Goal: Task Accomplishment & Management: Manage account settings

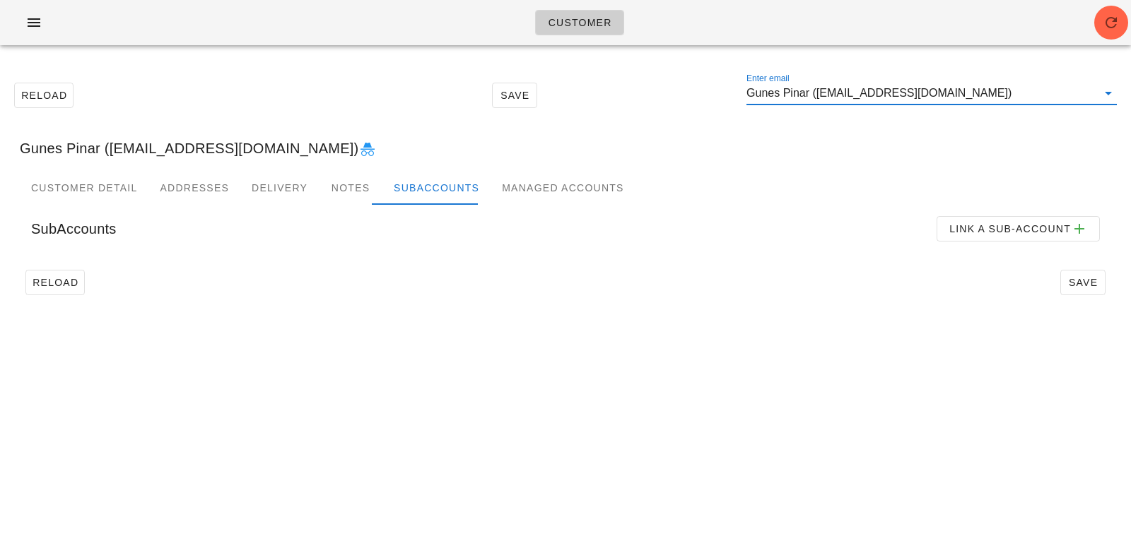
scroll to position [1, 0]
paste input "myron.yao@outlook.com"
type input "myron.yao@outlook.com"
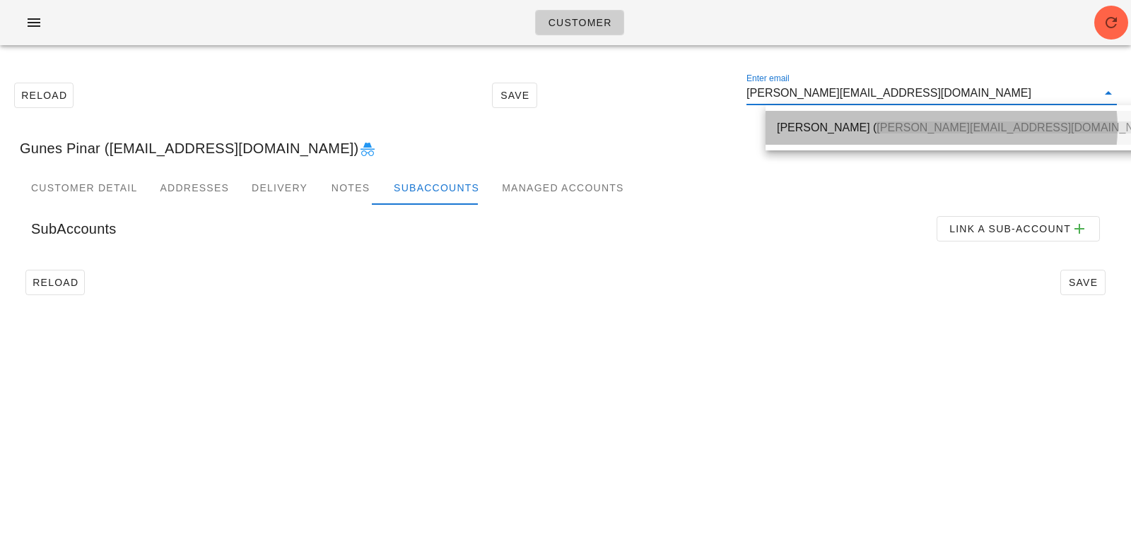
click at [876, 123] on span "myron.yao@outlook.com" at bounding box center [1018, 128] width 285 height 12
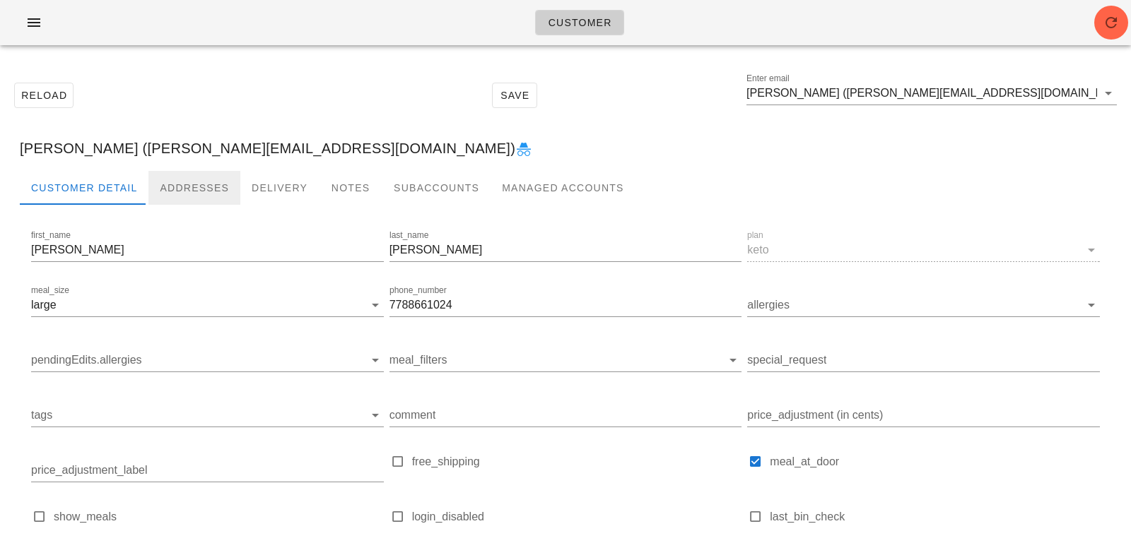
click at [191, 176] on div "Addresses" at bounding box center [194, 188] width 92 height 34
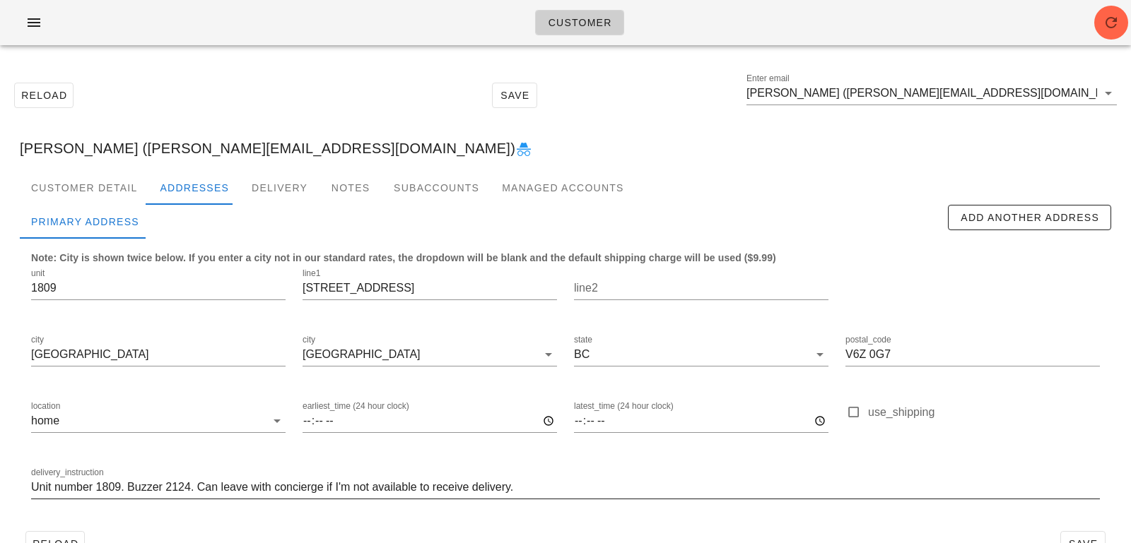
click at [543, 490] on input "Unit number 1809. Buzzer 2124. Can leave with concierge if I'm not available to…" at bounding box center [565, 487] width 1068 height 23
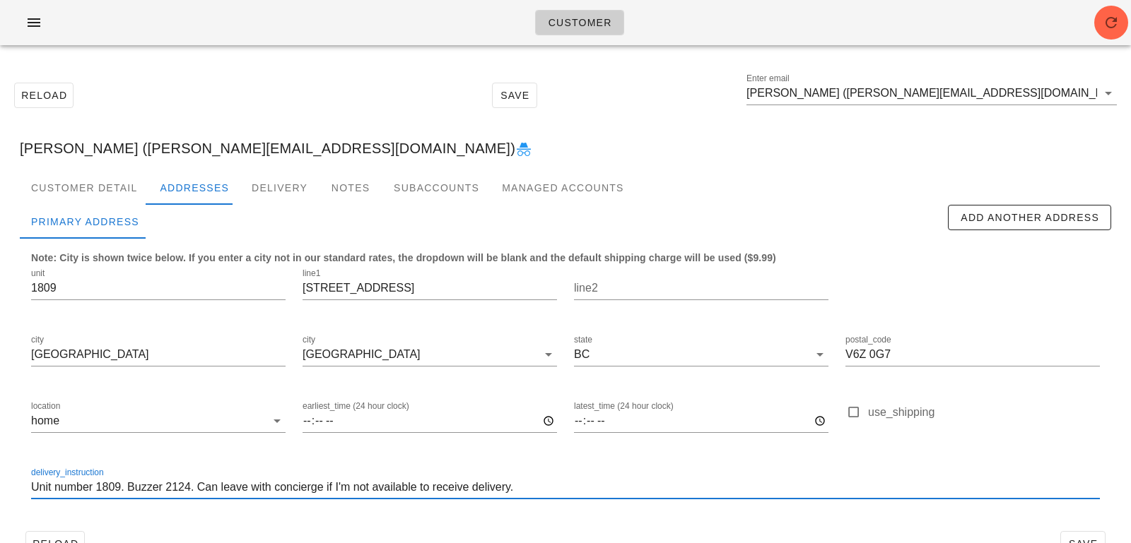
drag, startPoint x: 543, startPoint y: 490, endPoint x: 53, endPoint y: 456, distance: 490.8
click at [53, 456] on div "delivery_instruction Unit number 1809. Buzzer 2124. Can leave with concierge if…" at bounding box center [565, 489] width 1085 height 66
paste input "Leave at unit door. Please ask the concierge to buzz you up to my floor if ther…"
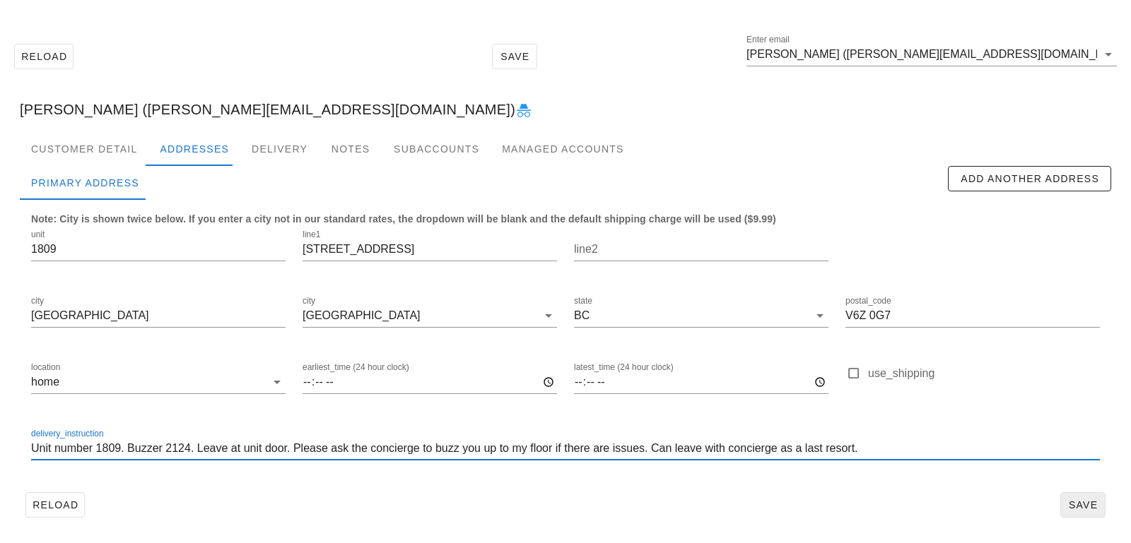
type input "Unit number 1809. Buzzer 2124. Leave at unit door. Please ask the concierge to …"
click at [1090, 505] on span "Save" at bounding box center [1082, 505] width 33 height 11
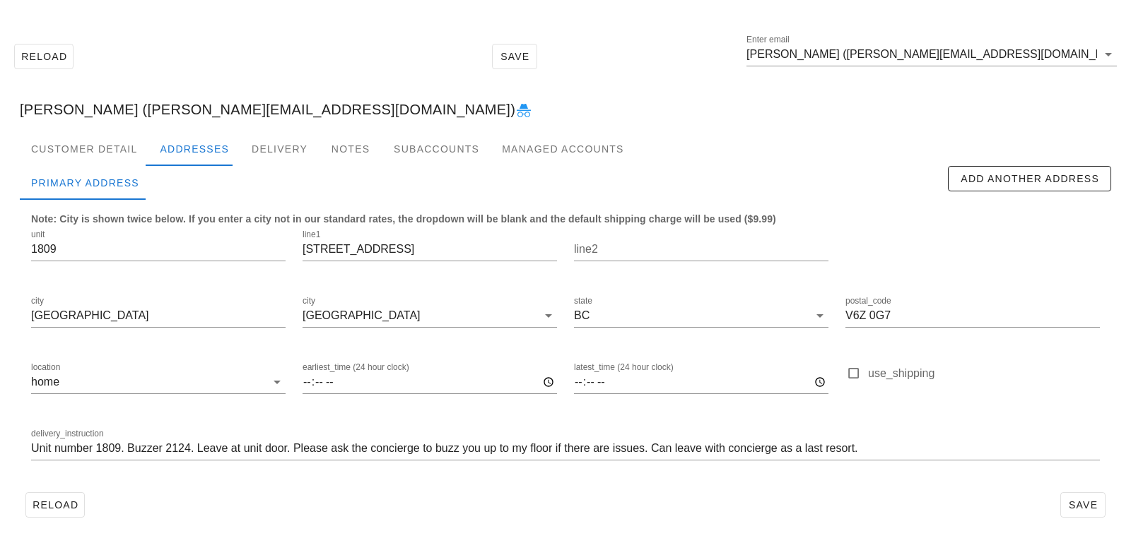
scroll to position [0, 0]
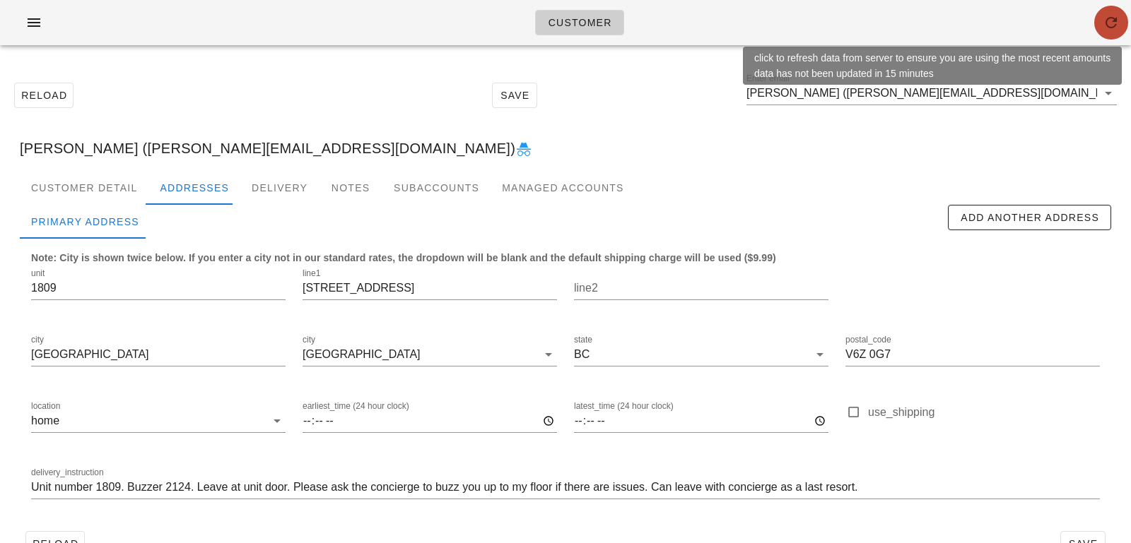
click at [1099, 20] on span "button" at bounding box center [1111, 22] width 34 height 17
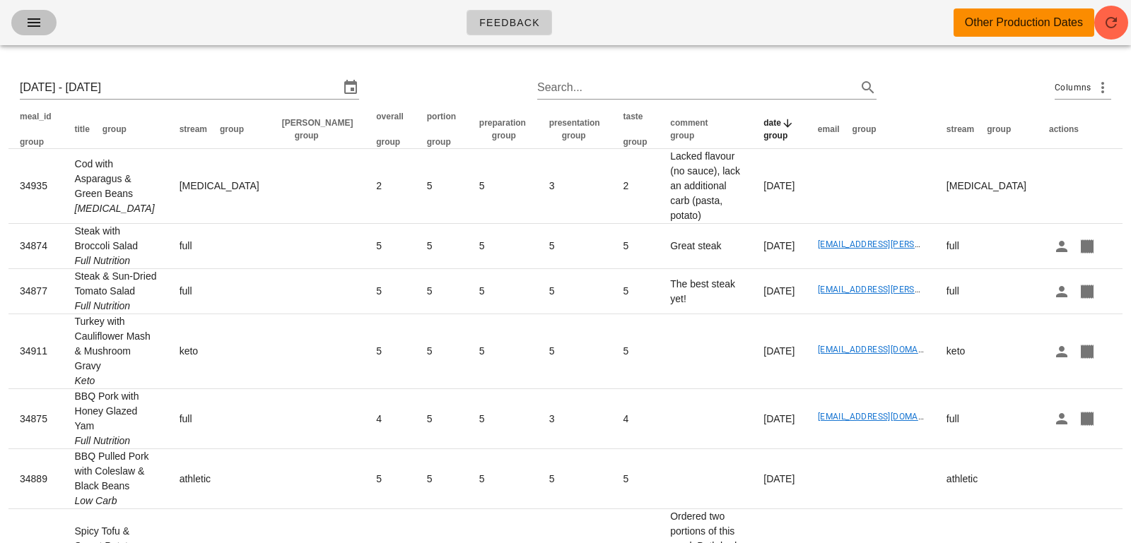
click at [49, 31] on button "button" at bounding box center [33, 22] width 45 height 25
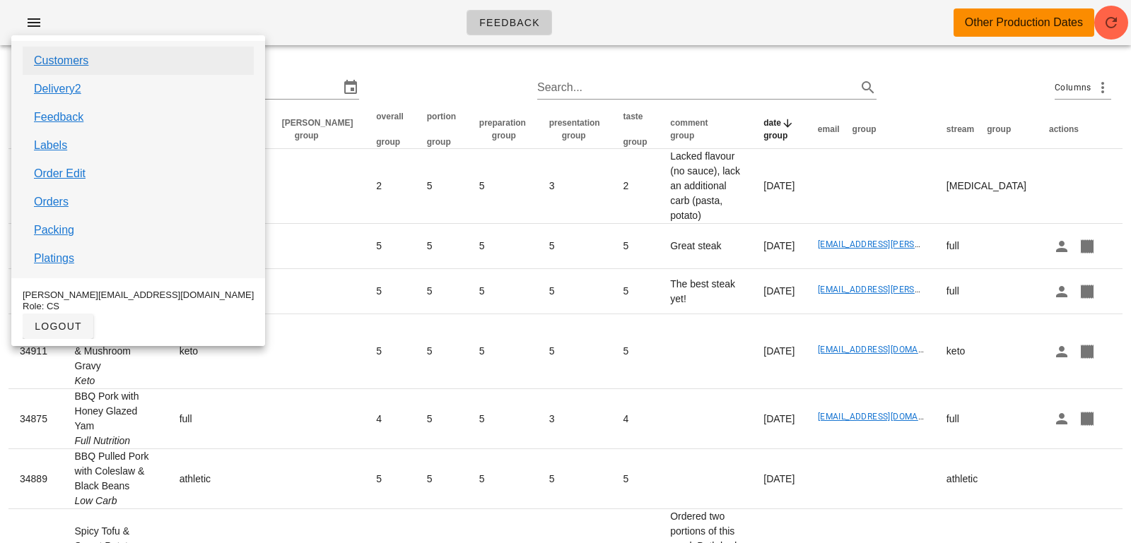
click at [68, 64] on link "Customers" at bounding box center [61, 60] width 54 height 17
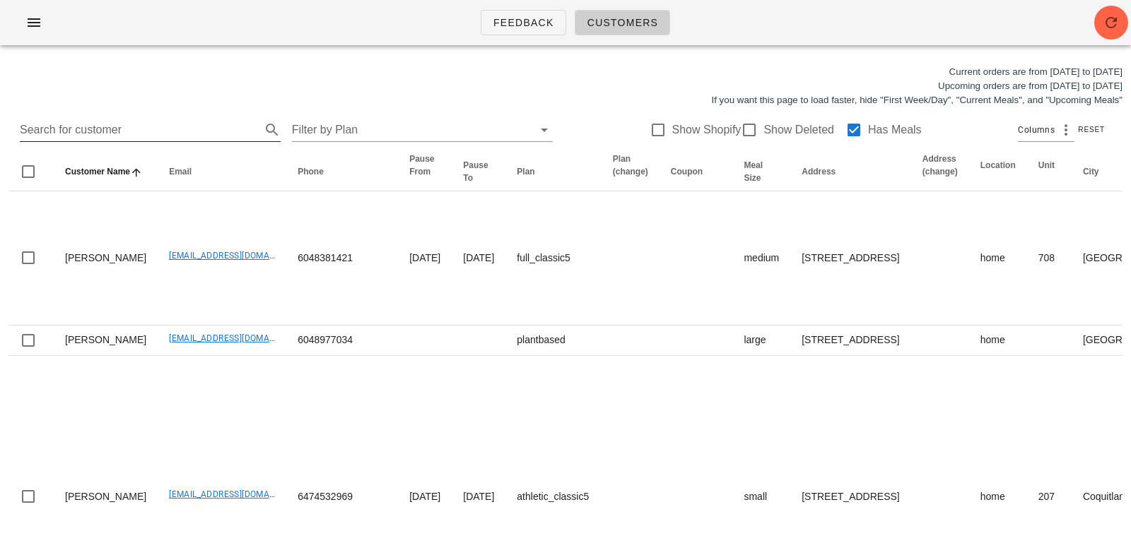
click at [214, 126] on input "Search for customer" at bounding box center [139, 130] width 238 height 23
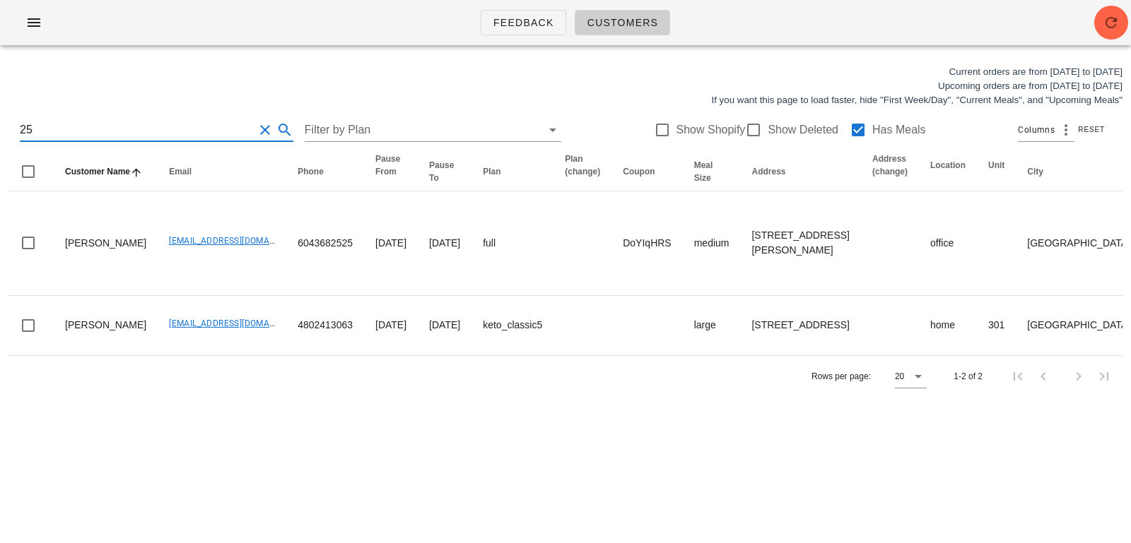
type input "2"
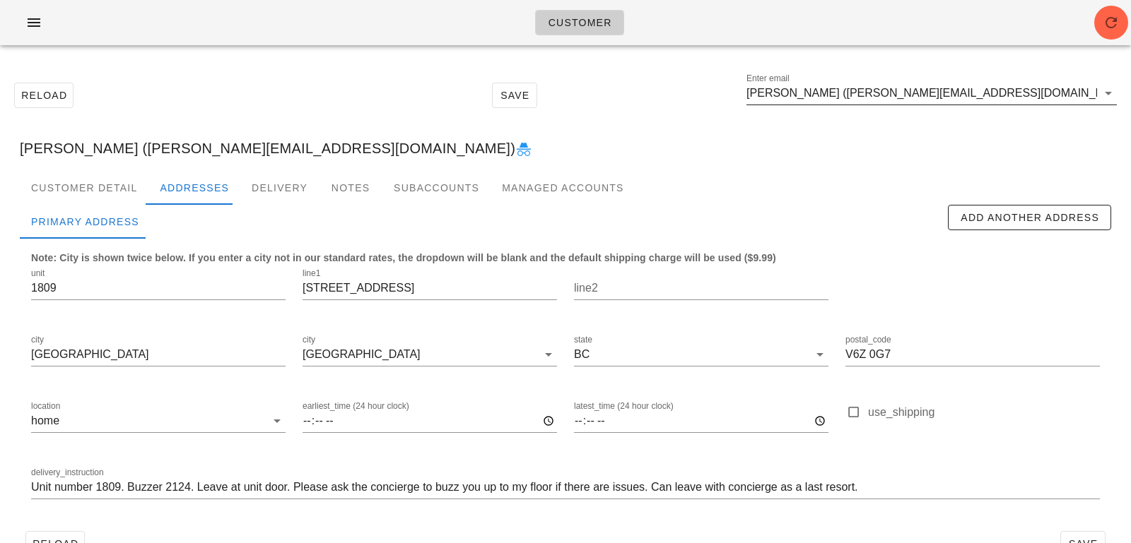
click at [990, 93] on input "[PERSON_NAME] ([PERSON_NAME][EMAIL_ADDRESS][DOMAIN_NAME])" at bounding box center [921, 93] width 350 height 23
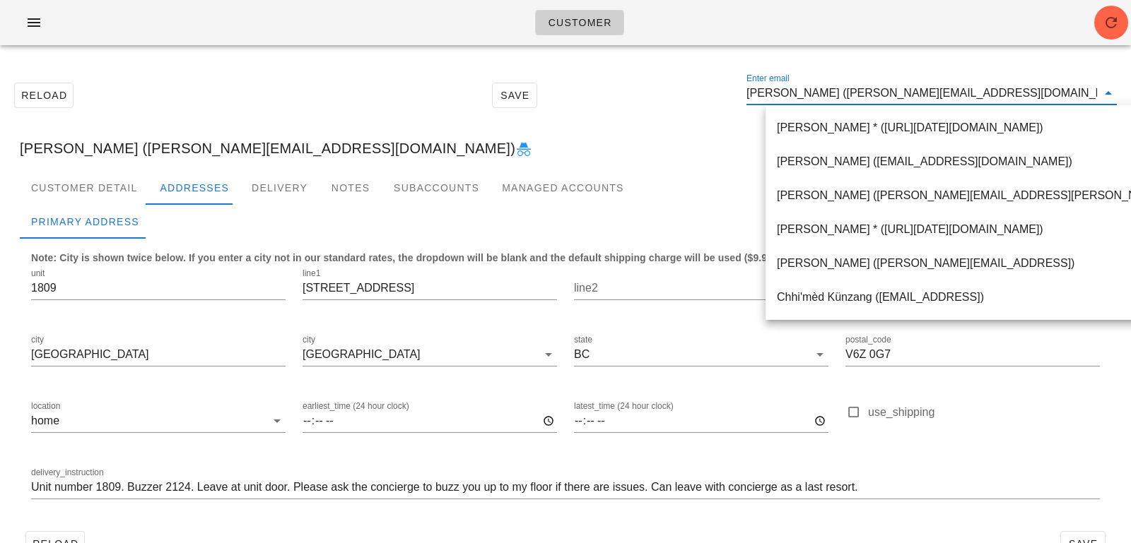
paste input "[EMAIL_ADDRESS][DOMAIN_NAME]"
type input "[EMAIL_ADDRESS][DOMAIN_NAME]"
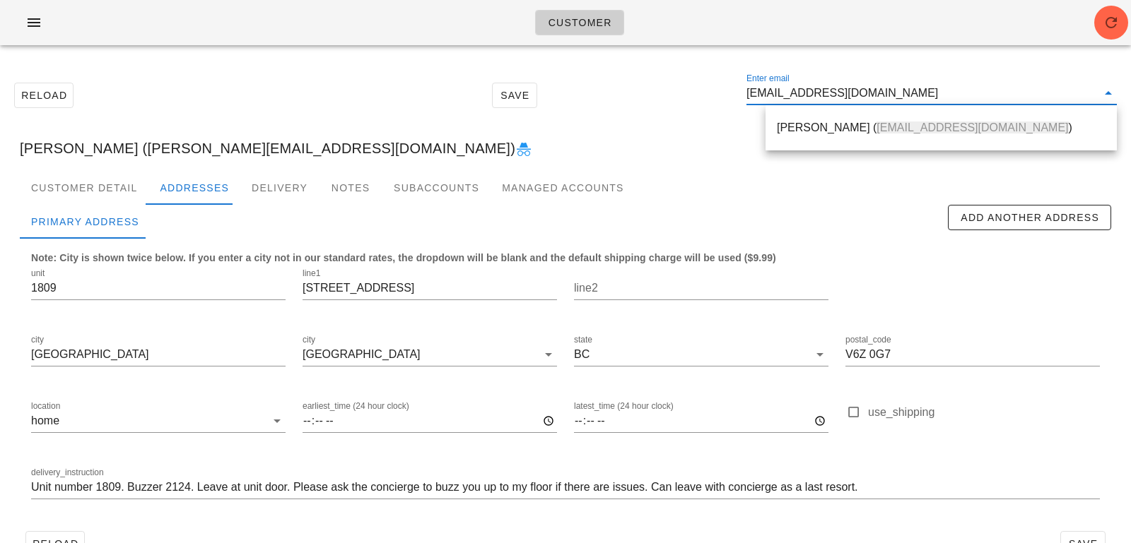
click at [817, 124] on div "[PERSON_NAME] ( [PERSON_NAME][EMAIL_ADDRESS][DOMAIN_NAME] )" at bounding box center [941, 127] width 329 height 13
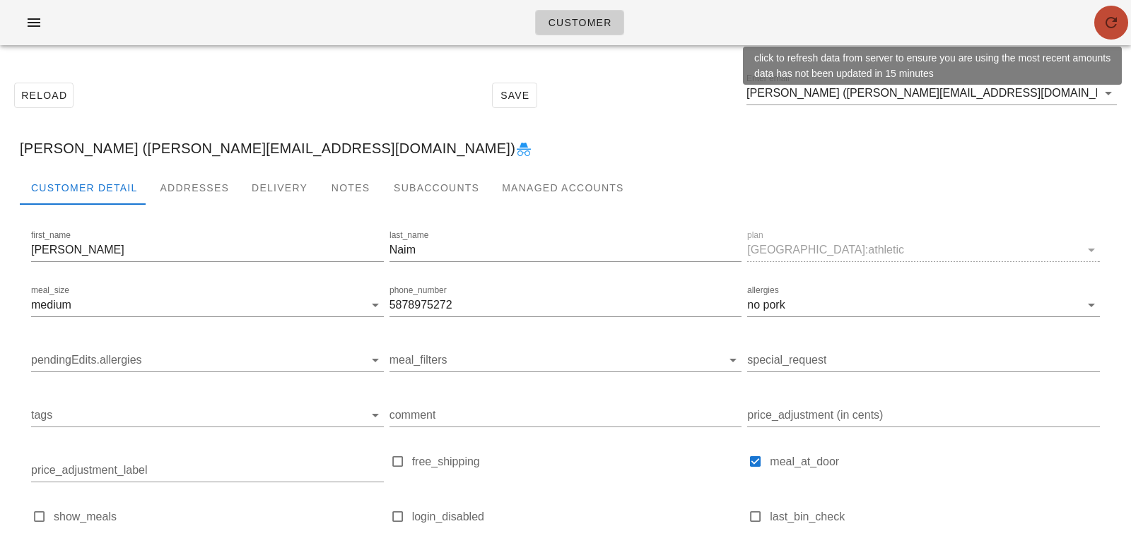
click at [1106, 22] on icon "button" at bounding box center [1110, 22] width 17 height 17
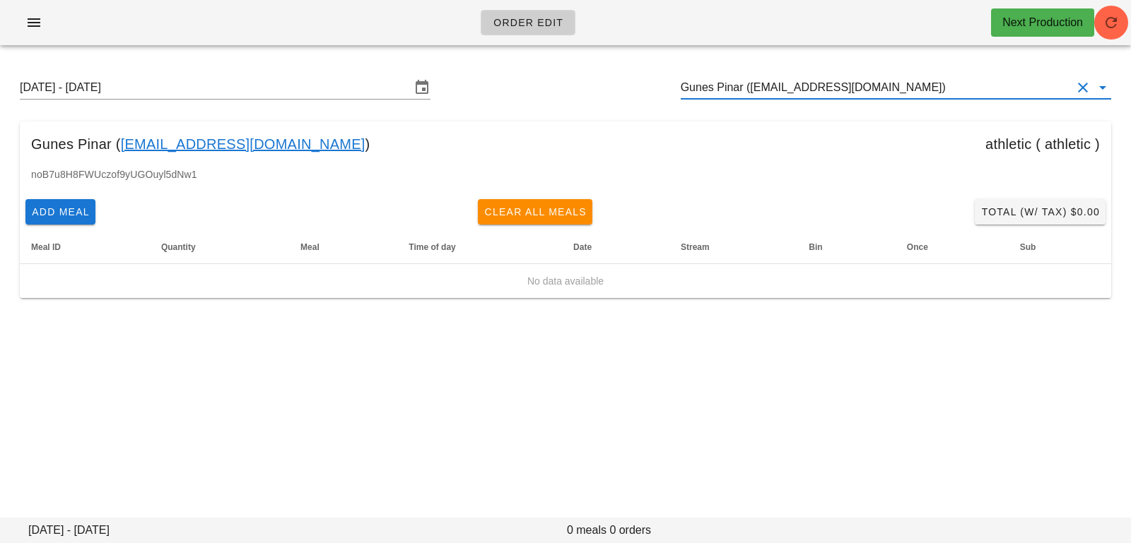
click at [940, 85] on input "Gunes Pinar (gunes.pinar.97@gmail.com)" at bounding box center [875, 87] width 391 height 23
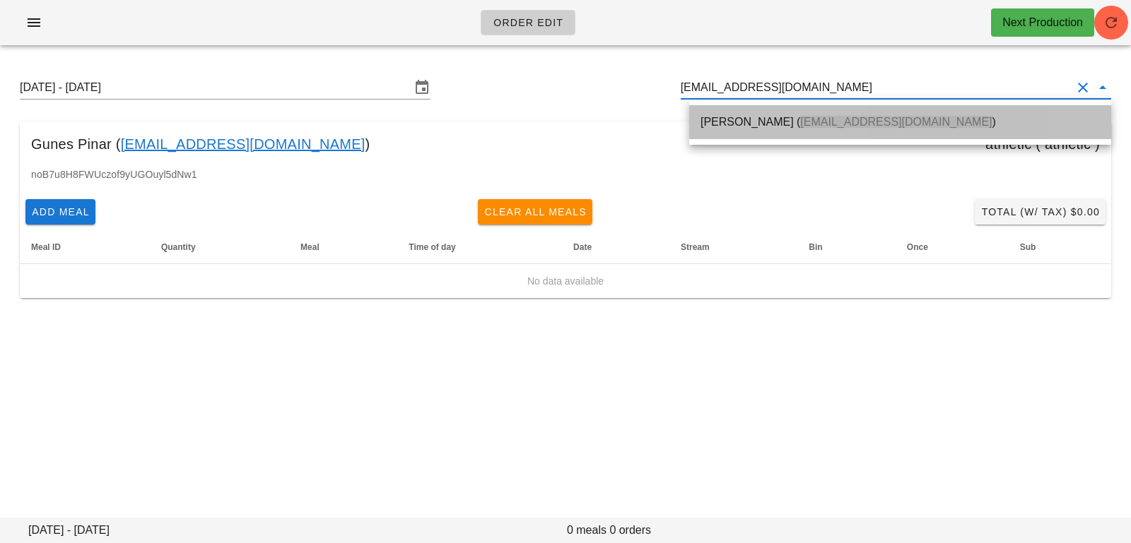
click at [882, 116] on span "Rupinder_1998@hotmail.com" at bounding box center [895, 122] width 191 height 12
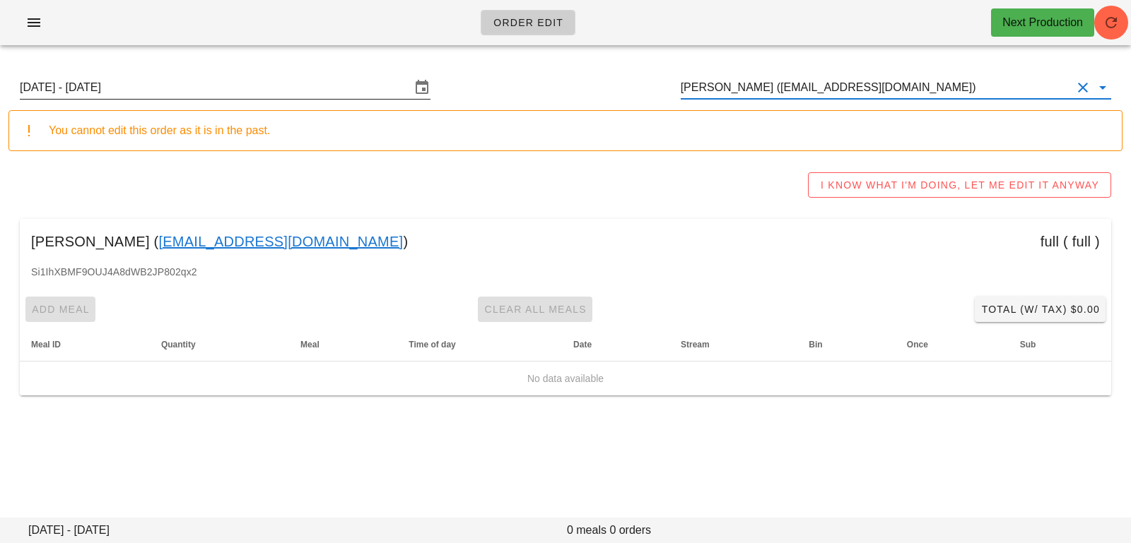
type input "Neena Sidhu (Rupinder_1998@hotmail.com)"
click at [304, 96] on input "Sunday August 10 - Saturday August 16" at bounding box center [215, 87] width 391 height 23
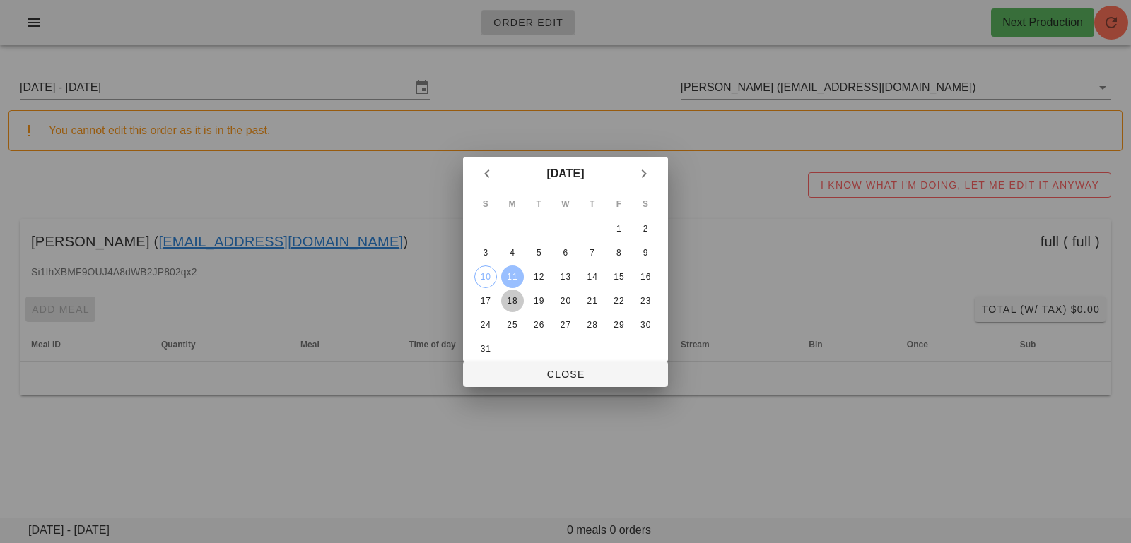
click at [517, 299] on div "18" at bounding box center [512, 301] width 23 height 10
click at [525, 375] on span "Close" at bounding box center [565, 374] width 182 height 11
type input "Sunday August 17 - Saturday August 23"
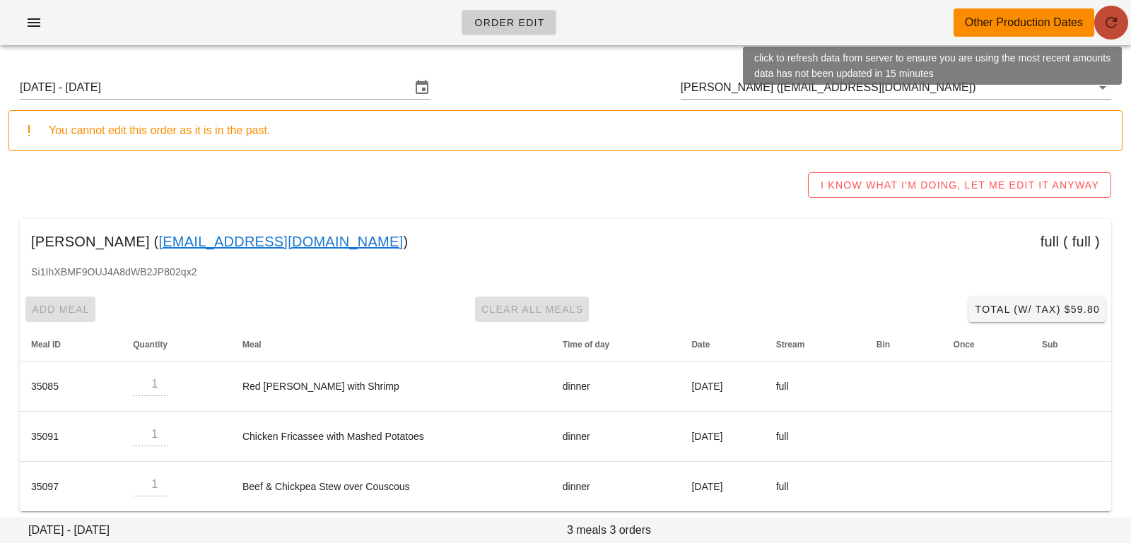
click at [1107, 26] on icon "button" at bounding box center [1110, 22] width 17 height 17
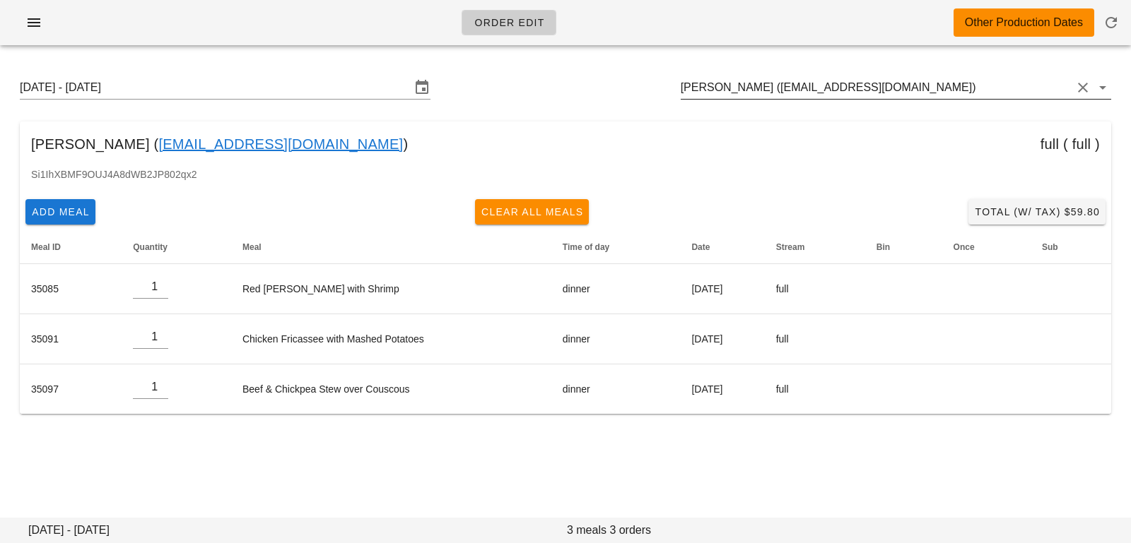
click at [944, 80] on input "Neena Sidhu (Rupinder_1998@hotmail.com)" at bounding box center [875, 87] width 391 height 23
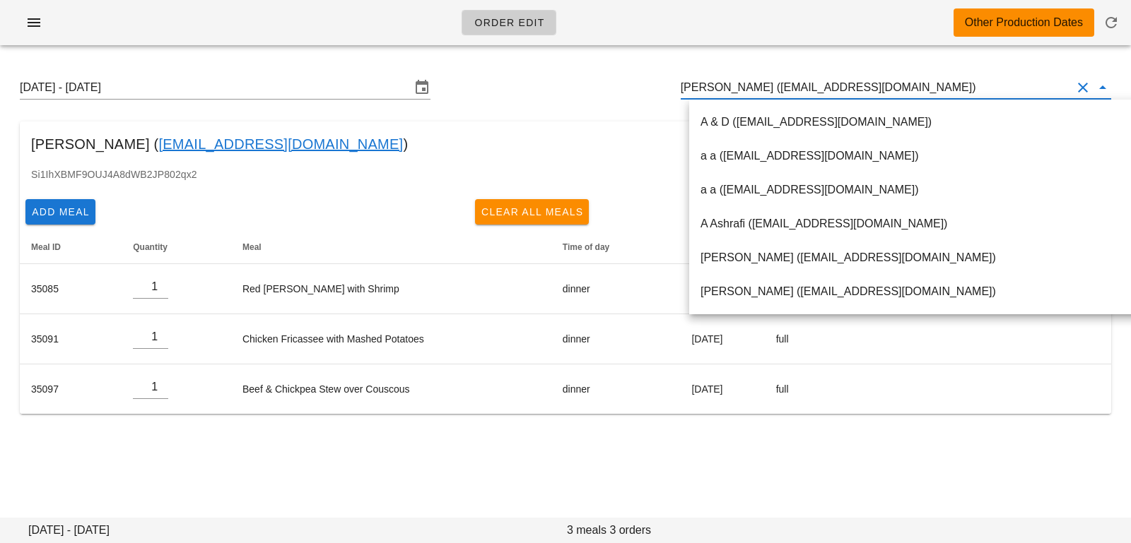
click at [944, 86] on input "Neena Sidhu (Rupinder_1998@hotmail.com)" at bounding box center [875, 87] width 391 height 23
drag, startPoint x: 944, startPoint y: 85, endPoint x: 628, endPoint y: 73, distance: 316.1
click at [629, 73] on div "Sunday August 17 - Saturday August 23 Neena Sidhu (Rupinder_1998@hotmail.com)" at bounding box center [565, 87] width 1114 height 45
paste input "lara.naim13@gmail.com"
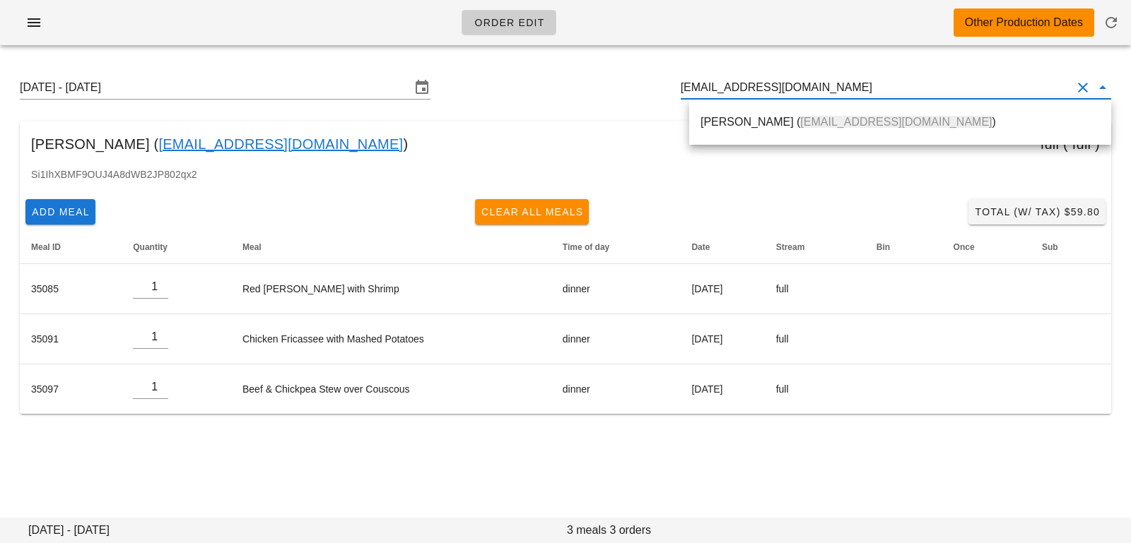
click at [758, 131] on div "Lara Naim ( Lara.naim13@gmail.com )" at bounding box center [899, 122] width 399 height 30
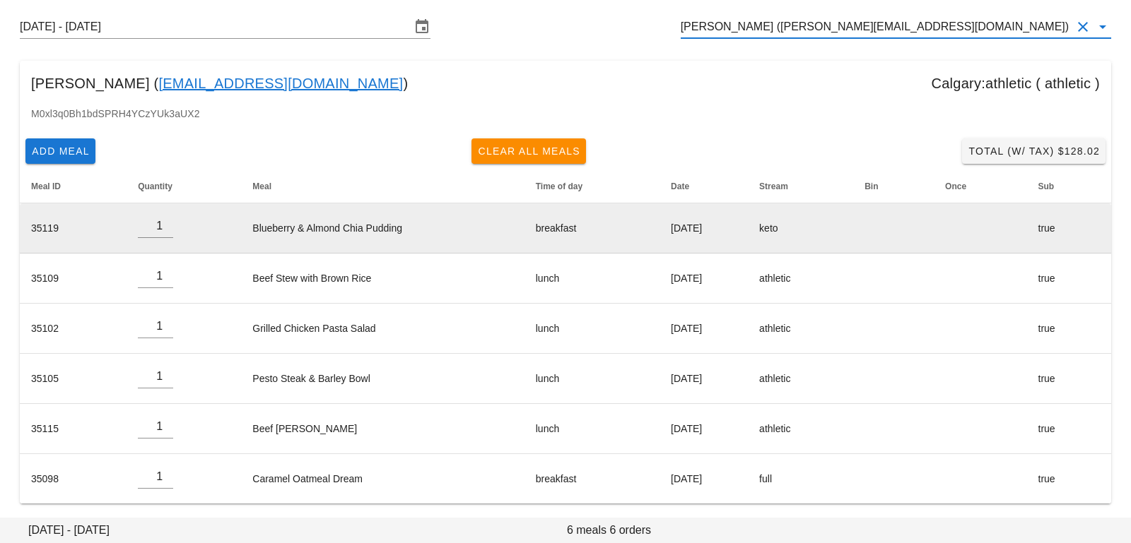
scroll to position [61, 0]
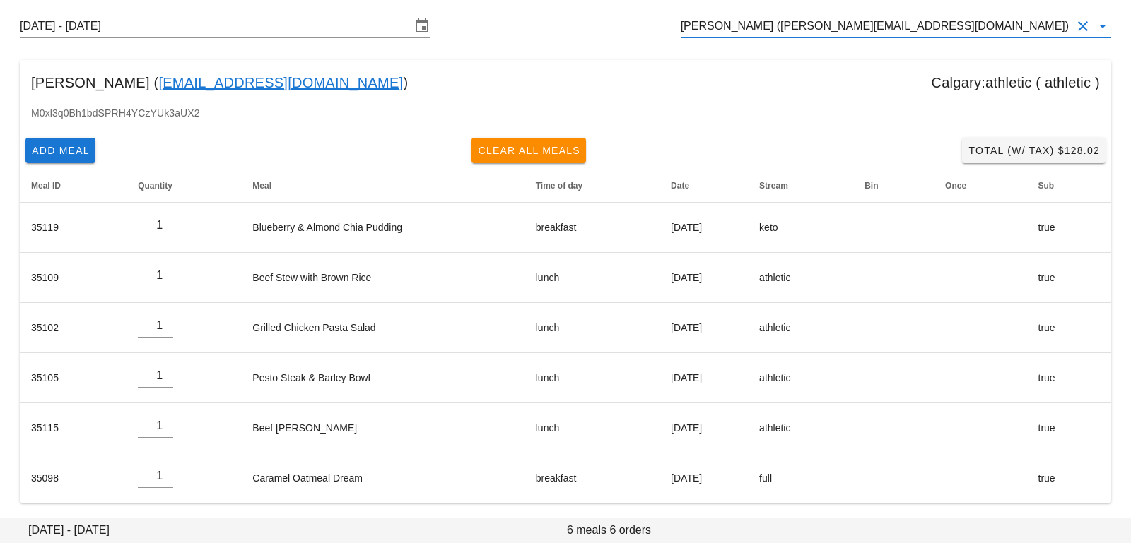
type input "Lara Naim (Lara.naim13@gmail.com)"
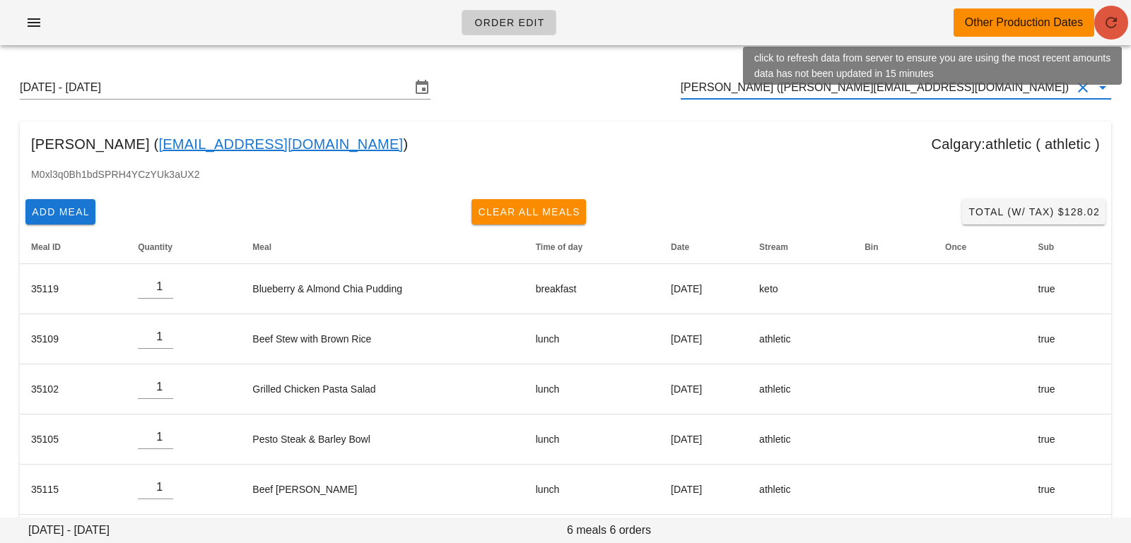
click at [1109, 35] on button "button" at bounding box center [1111, 23] width 34 height 34
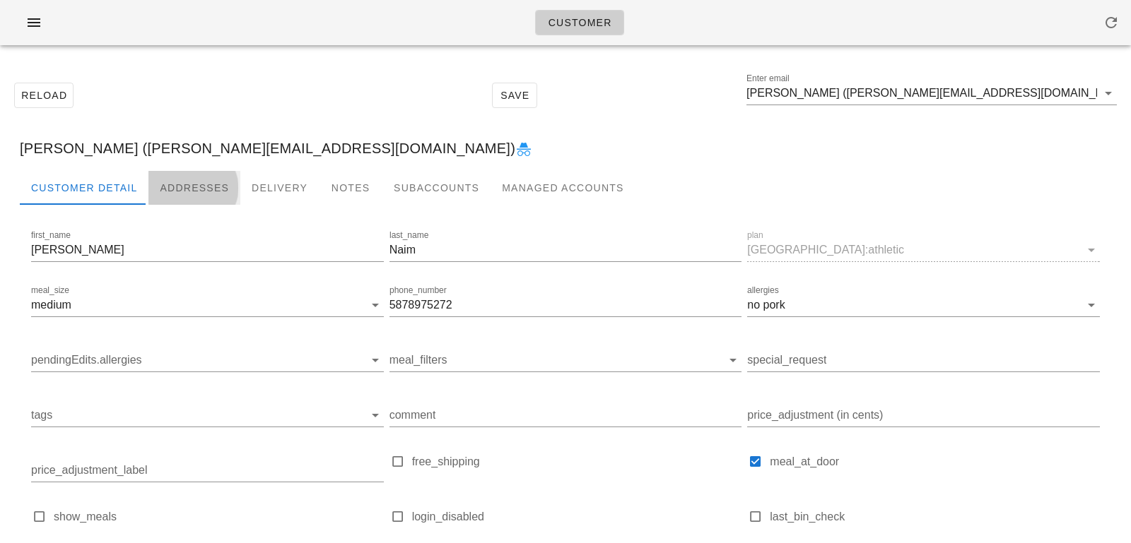
click at [205, 196] on div "Addresses" at bounding box center [194, 188] width 92 height 34
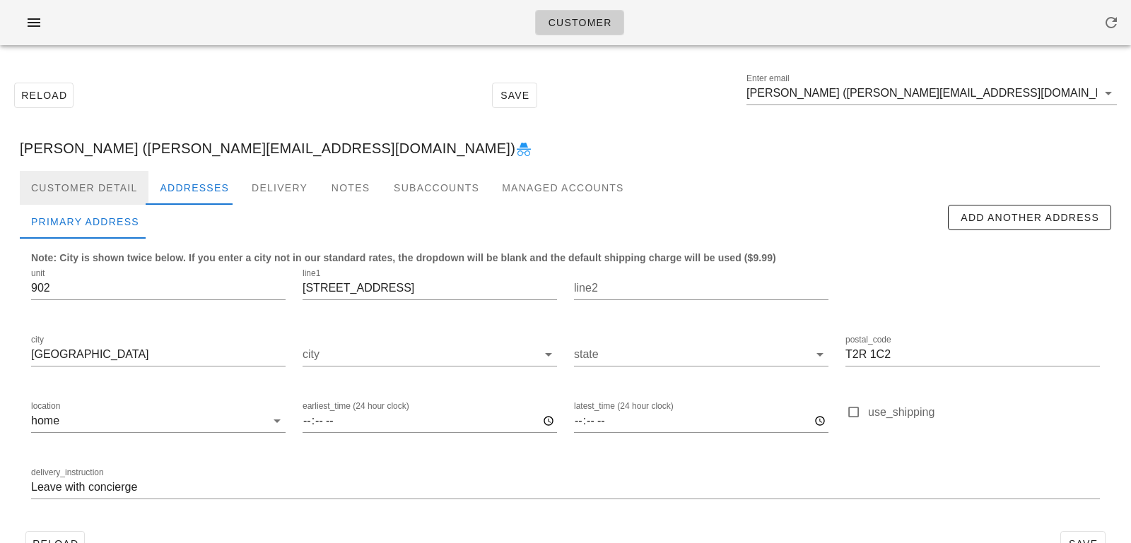
click at [124, 195] on div "Customer Detail" at bounding box center [84, 188] width 129 height 34
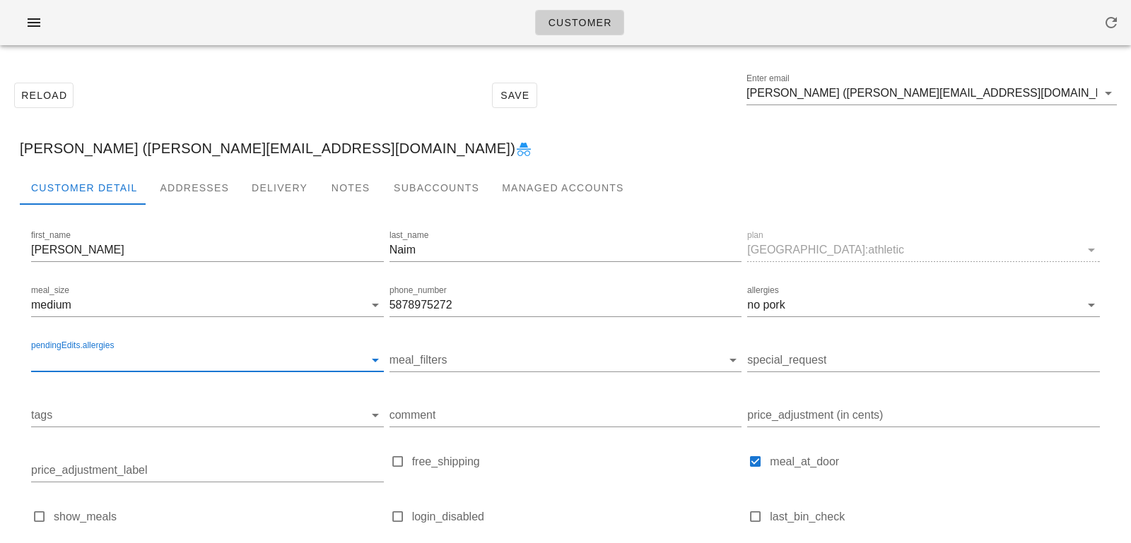
click at [171, 361] on input "pendingEdits.allergies" at bounding box center [196, 360] width 330 height 23
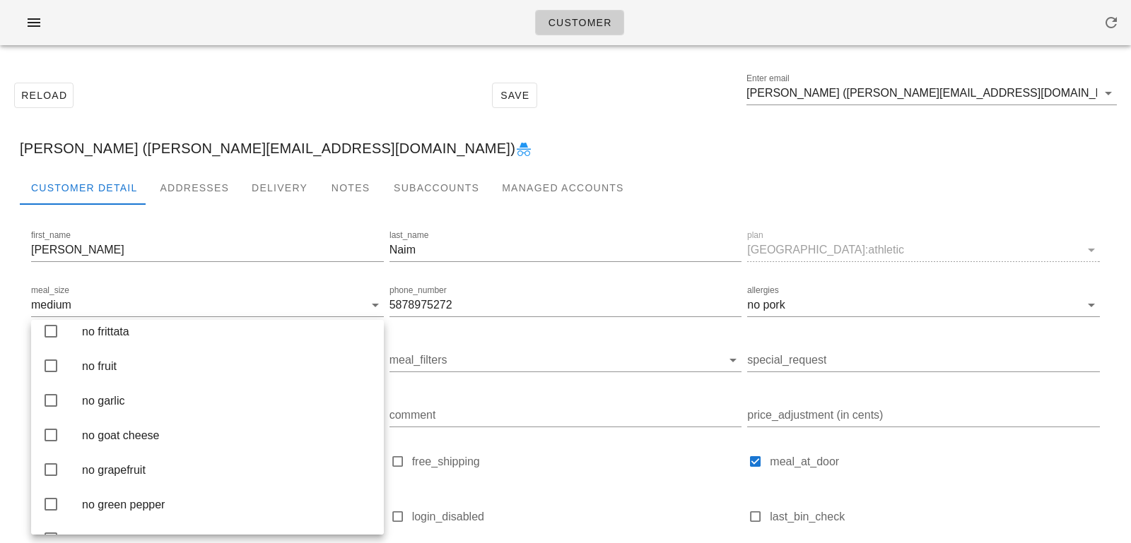
scroll to position [1531, 0]
click at [148, 316] on div "no fish" at bounding box center [227, 300] width 290 height 30
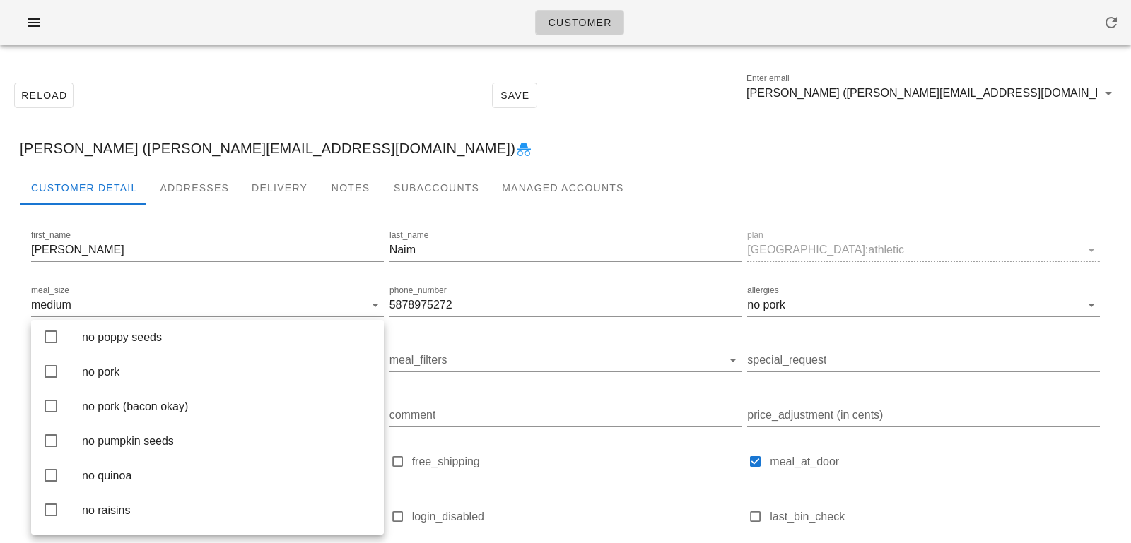
scroll to position [2551, 0]
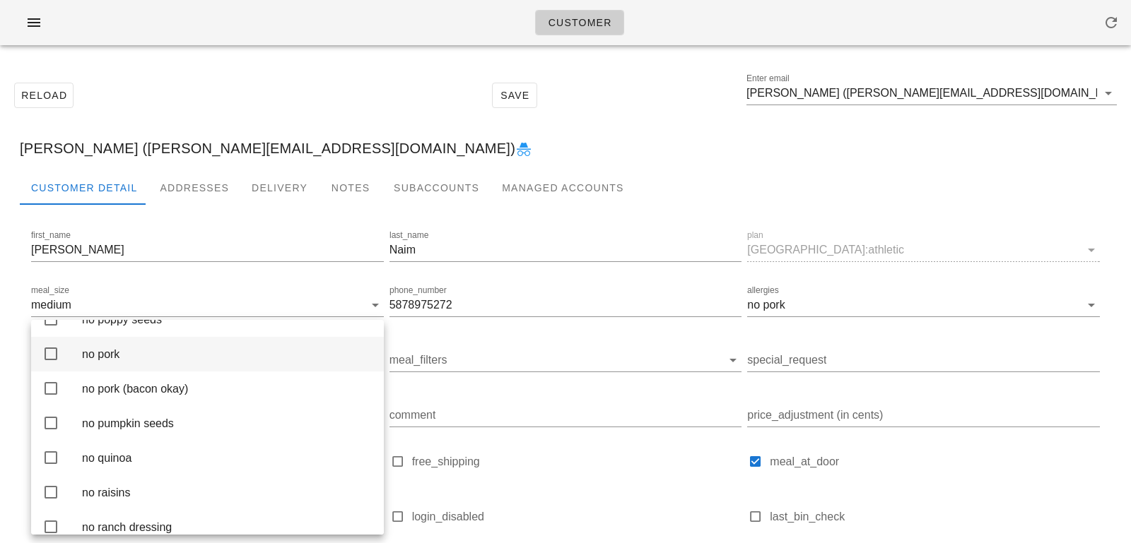
click at [144, 361] on div "no pork" at bounding box center [227, 354] width 290 height 13
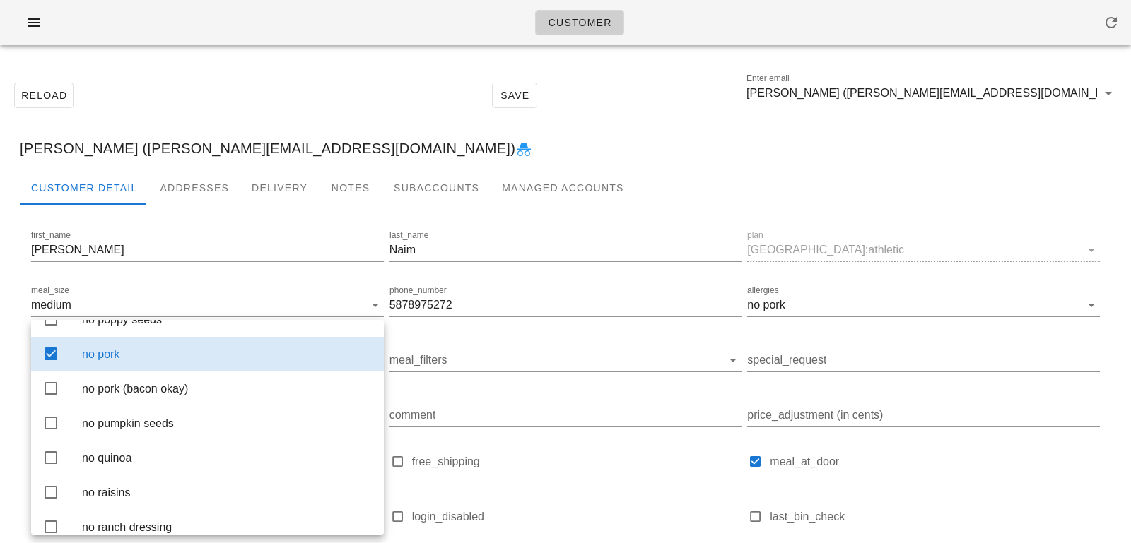
click at [328, 83] on div "Reload Save Enter email Lara Naim (Lara.naim13@gmail.com)" at bounding box center [565, 95] width 1114 height 61
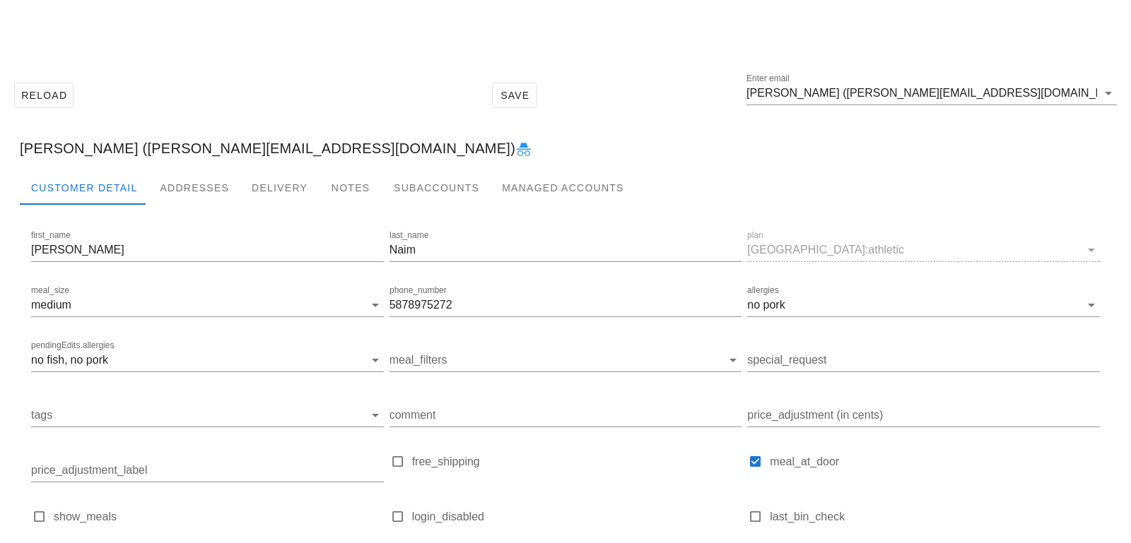
scroll to position [140, 0]
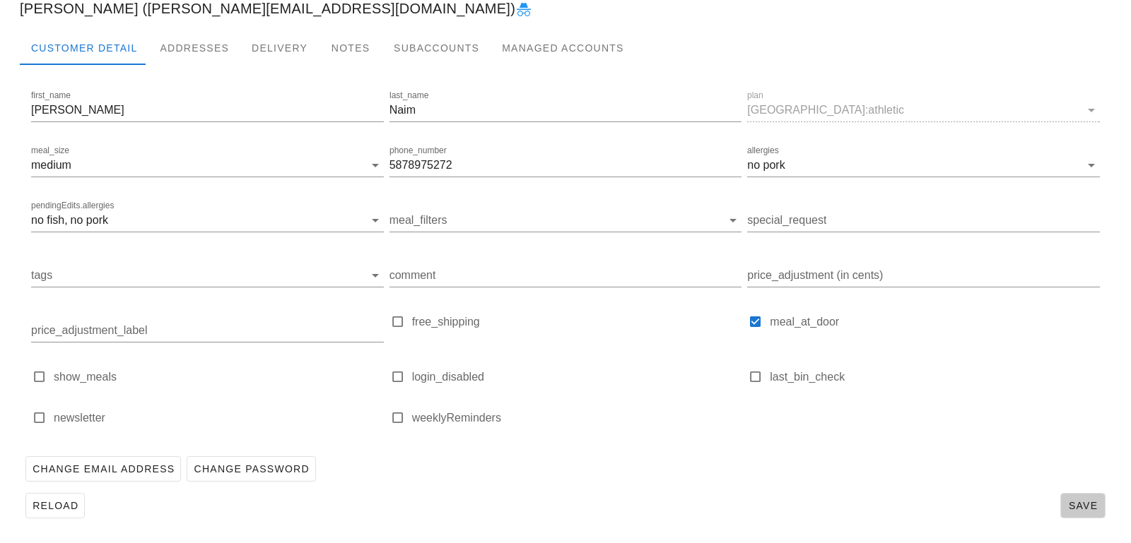
click at [1076, 509] on span "Save" at bounding box center [1082, 505] width 33 height 11
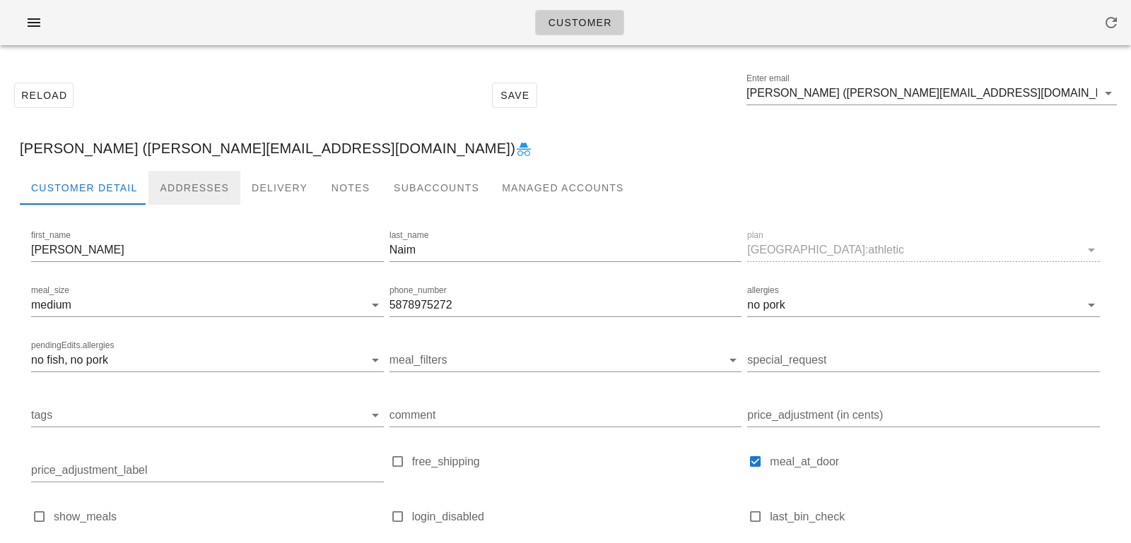
click at [188, 172] on div "Addresses" at bounding box center [194, 188] width 92 height 34
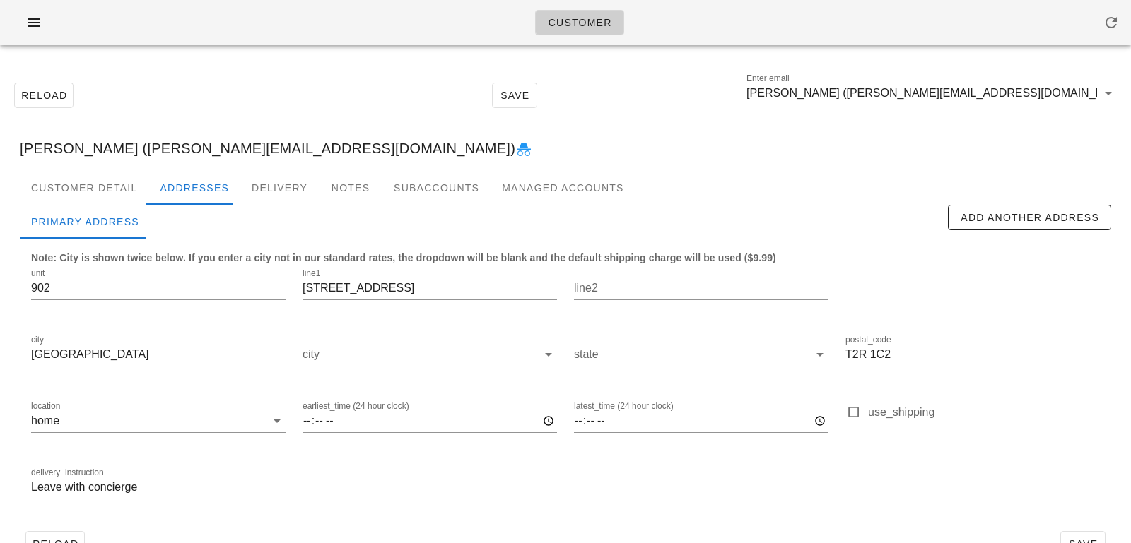
click at [32, 491] on input "Leave with concierge" at bounding box center [565, 487] width 1068 height 23
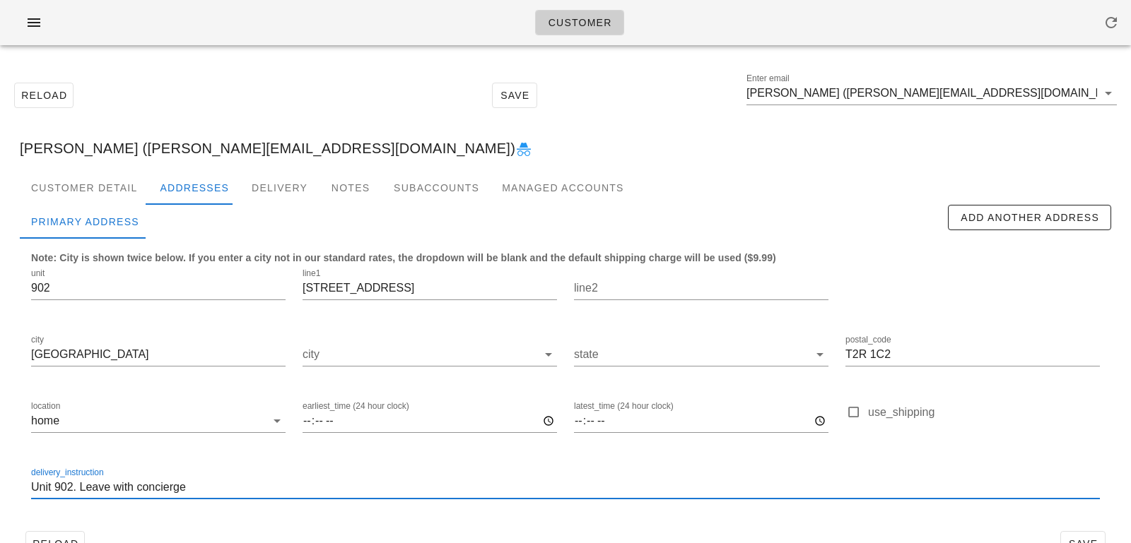
scroll to position [39, 0]
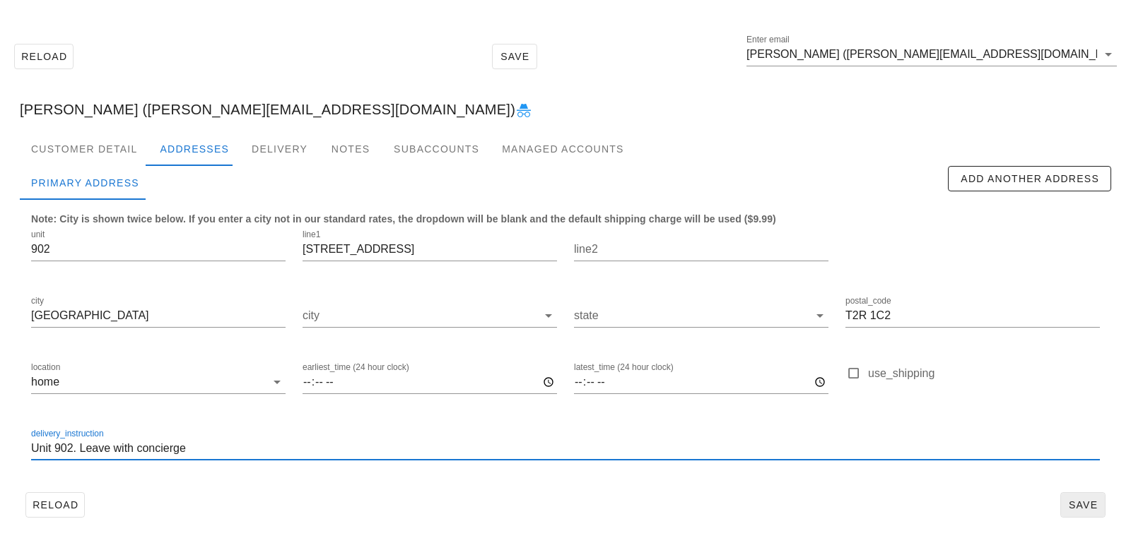
type input "Unit 902. Leave with concierge"
click at [1082, 502] on span "Save" at bounding box center [1082, 505] width 33 height 11
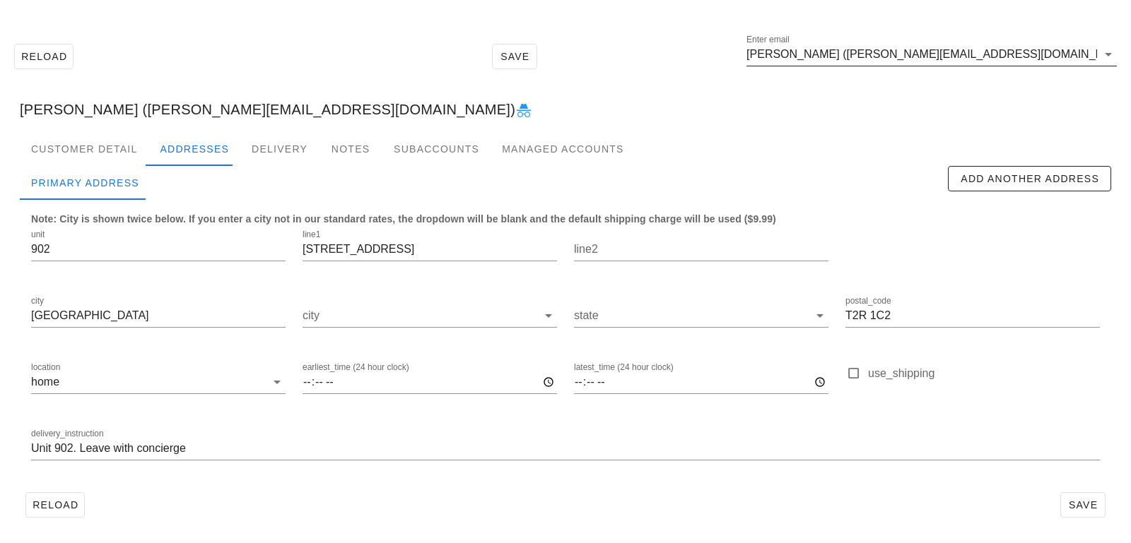
click at [1008, 59] on input "Lara Naim (Lara.naim13@gmail.com)" at bounding box center [921, 54] width 350 height 23
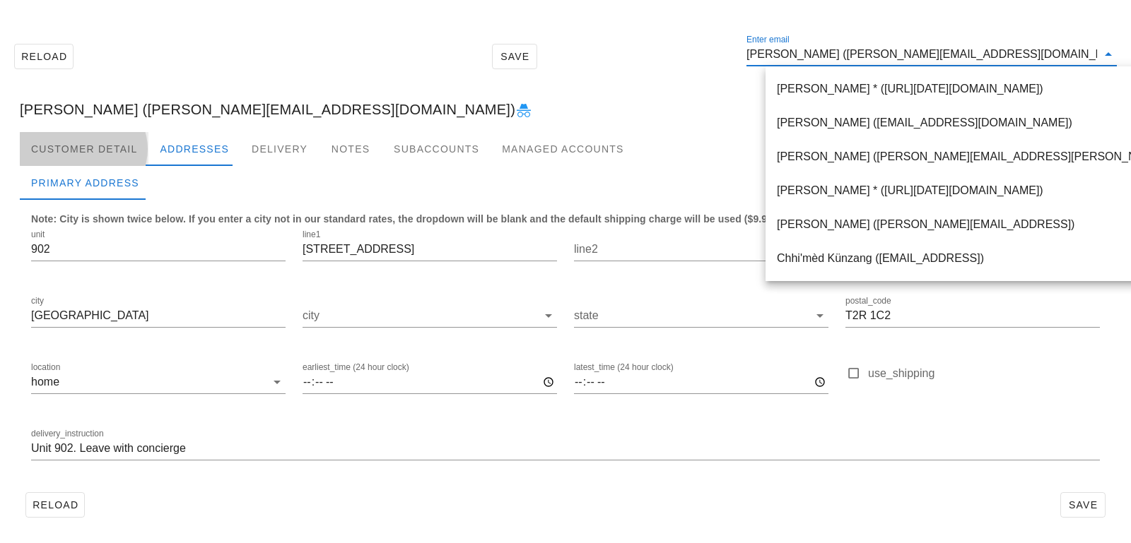
click at [114, 152] on div "Customer Detail" at bounding box center [84, 149] width 129 height 34
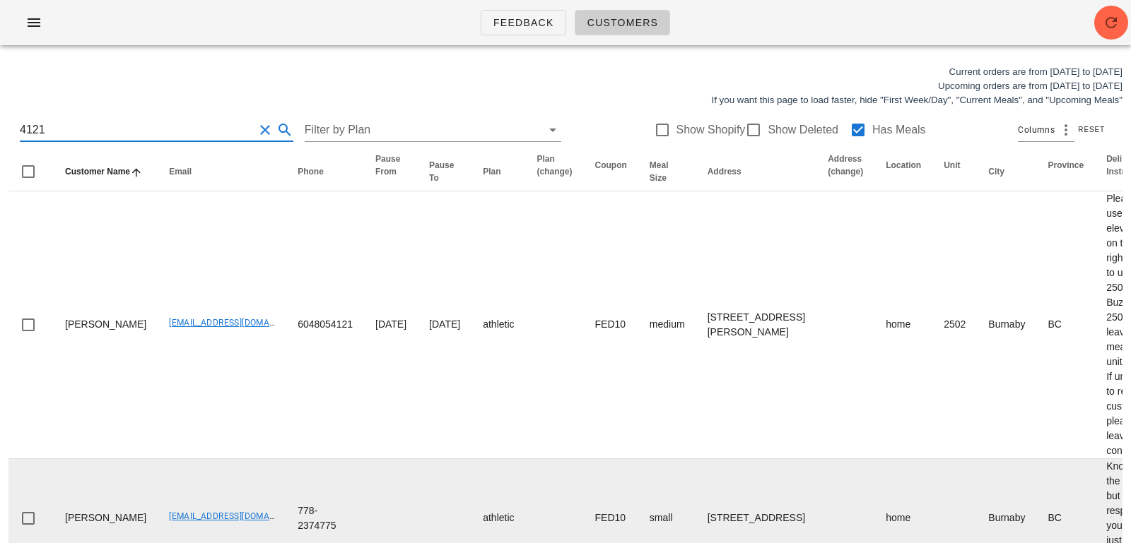
type input "4121"
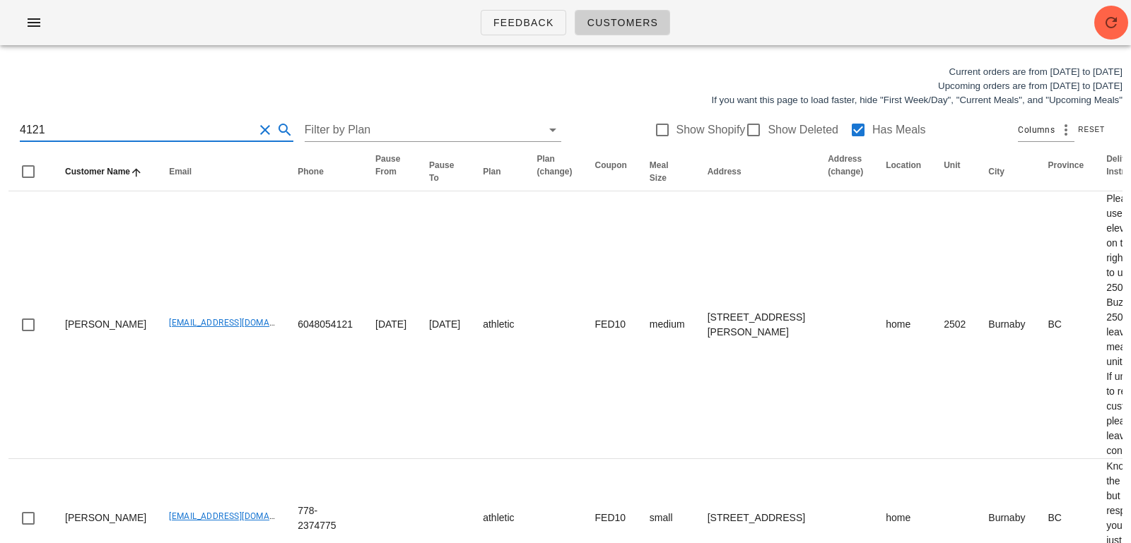
click at [256, 128] on button "Clear Search for customer" at bounding box center [264, 130] width 17 height 17
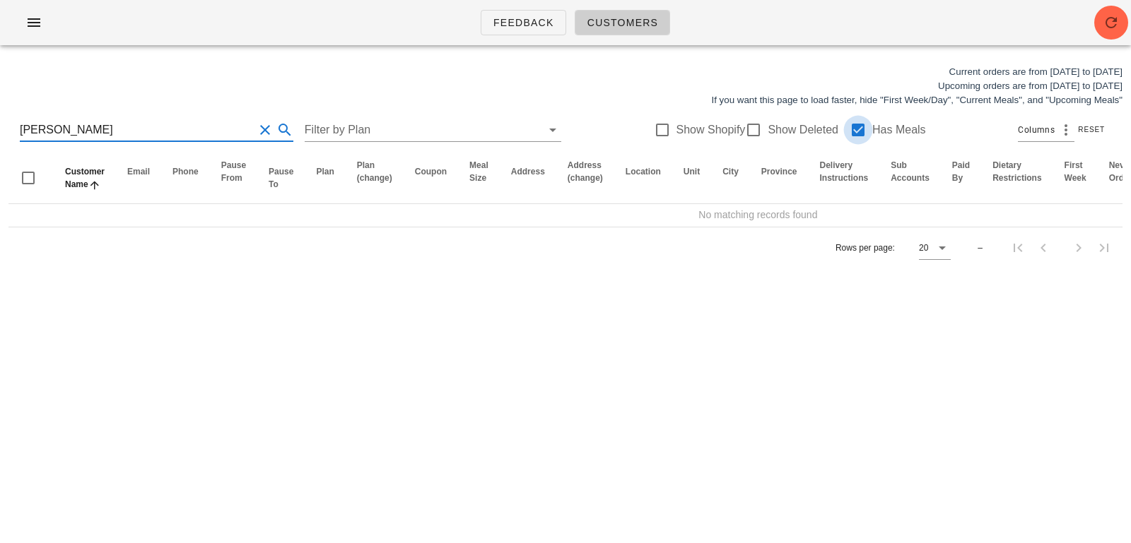
type input "[PERSON_NAME]"
click at [847, 126] on div at bounding box center [858, 130] width 24 height 24
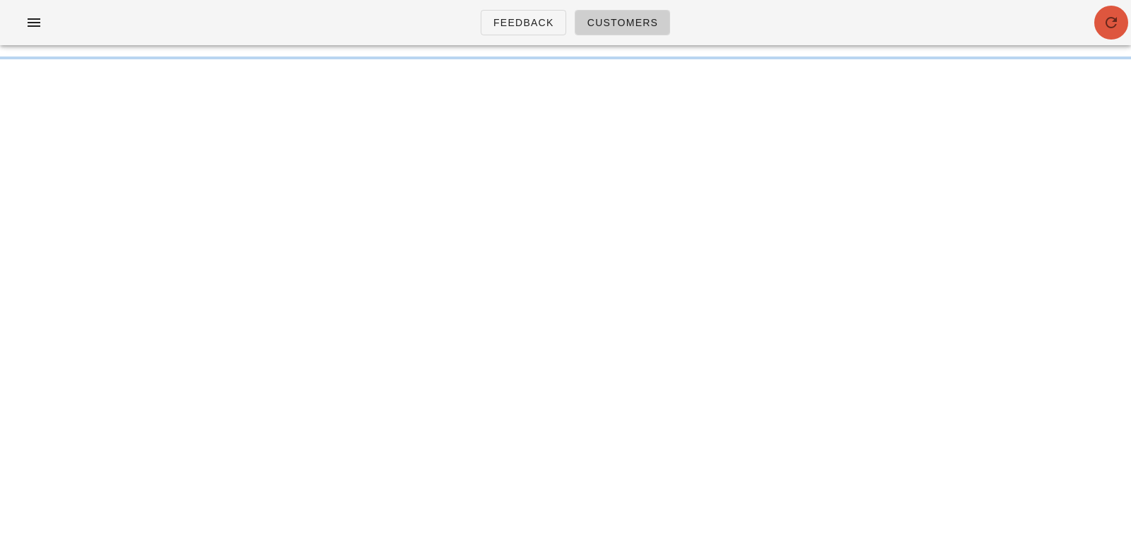
click at [1107, 33] on button "button" at bounding box center [1111, 23] width 34 height 34
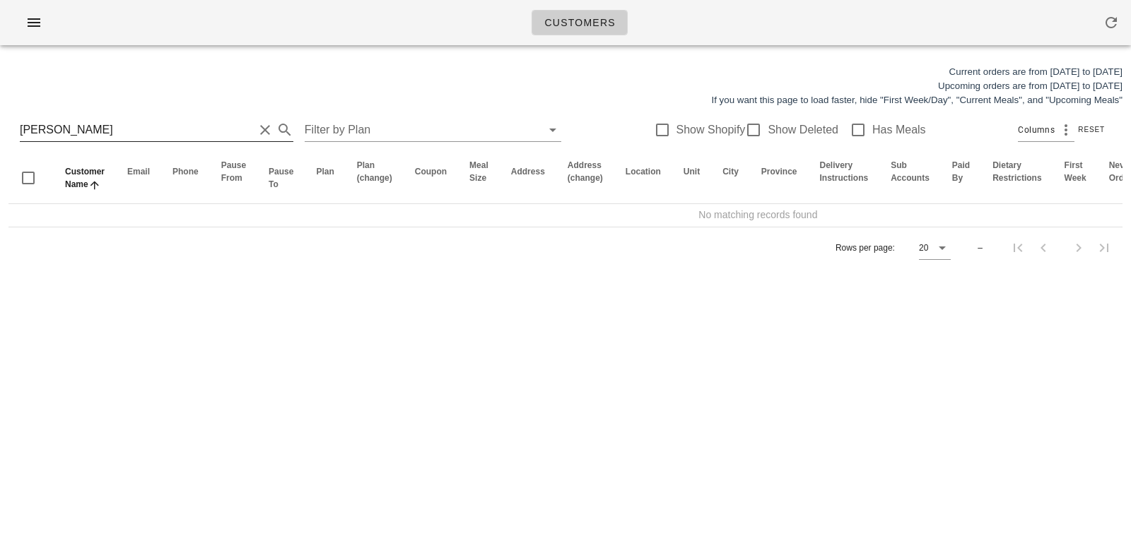
click at [165, 128] on input "[PERSON_NAME]" at bounding box center [137, 130] width 234 height 23
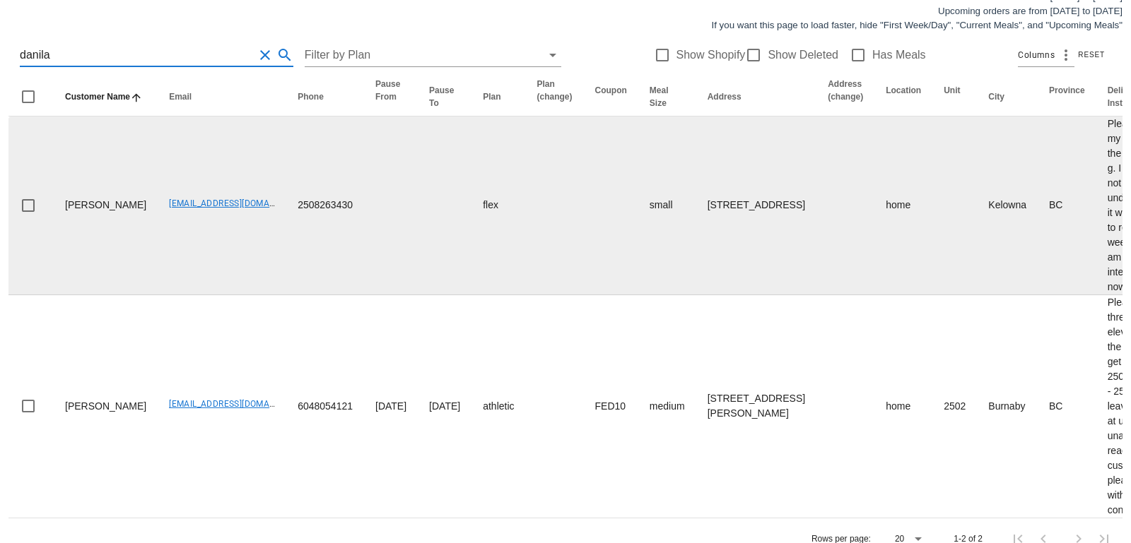
scroll to position [111, 0]
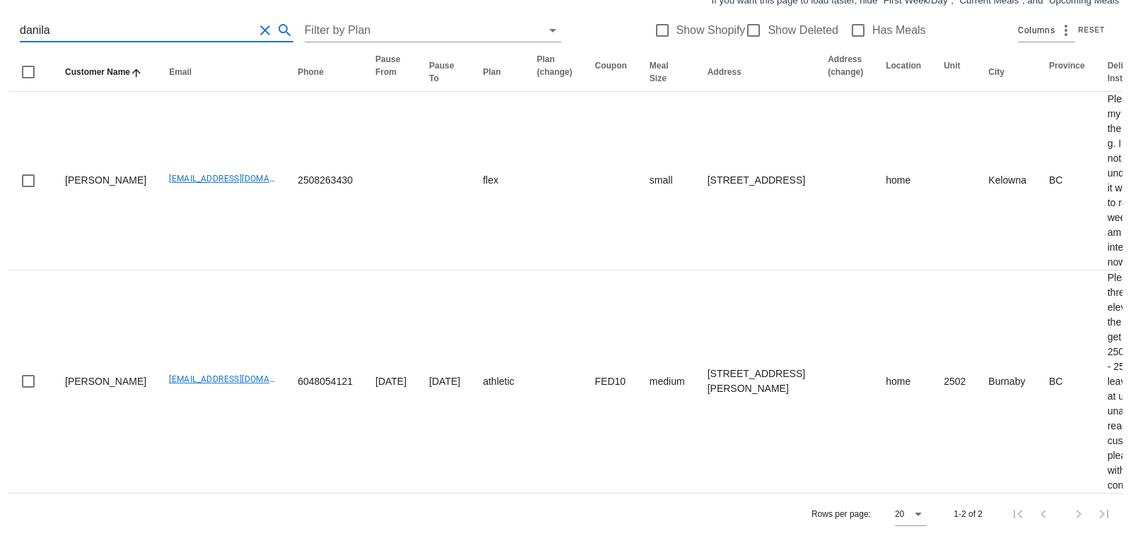
type input "danila"
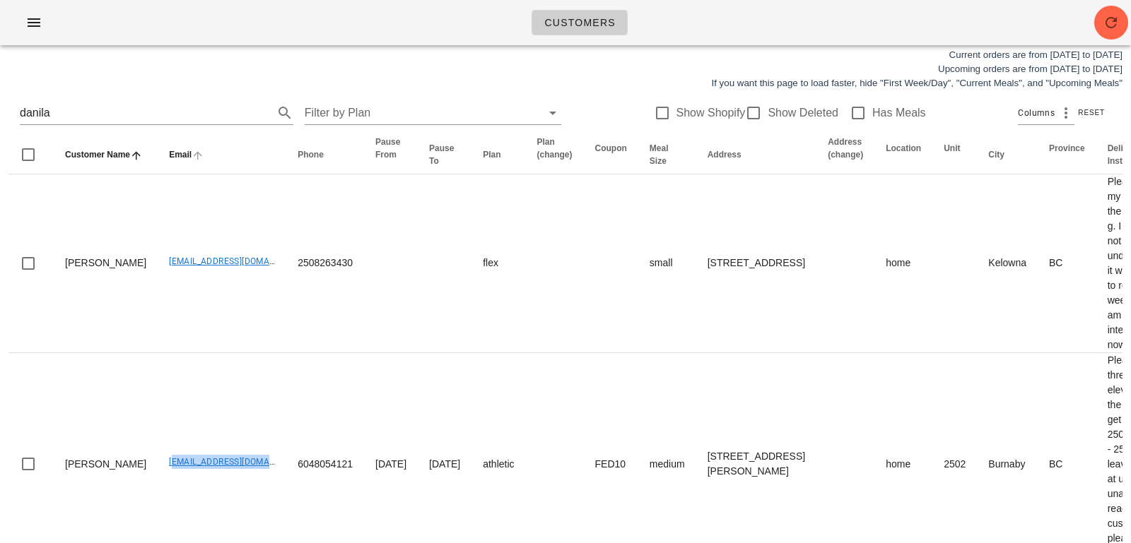
scroll to position [6, 0]
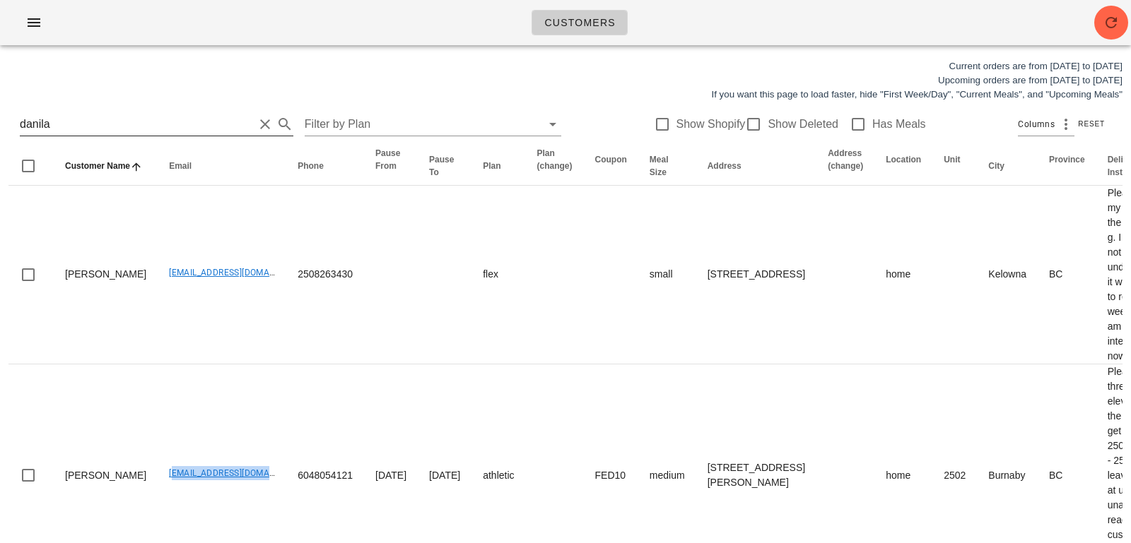
click at [256, 120] on button "Clear Search for customer" at bounding box center [264, 124] width 17 height 17
type input "2263"
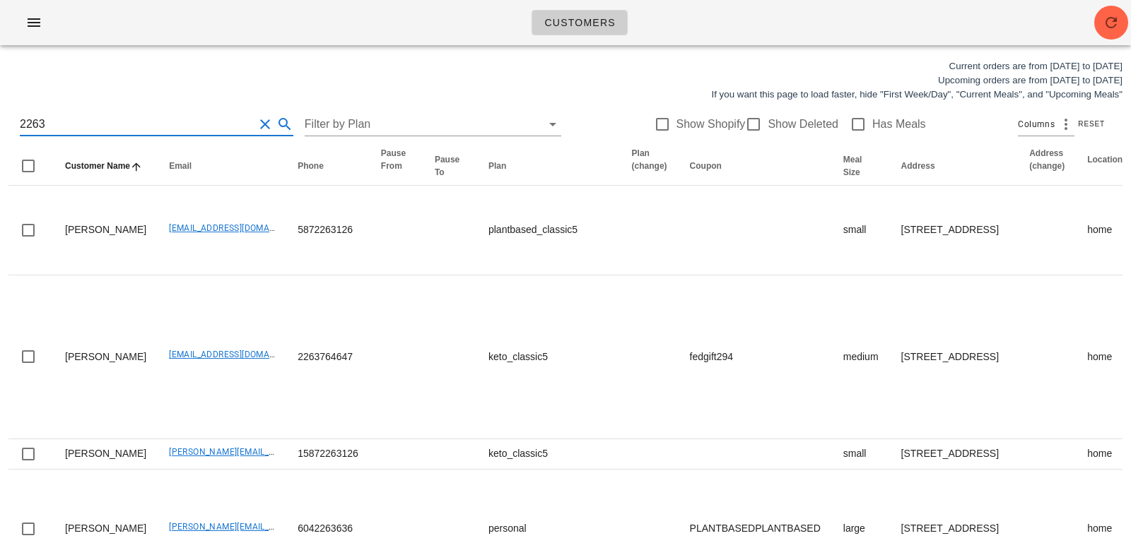
drag, startPoint x: 244, startPoint y: 131, endPoint x: 702, endPoint y: 92, distance: 460.2
click at [256, 130] on button "Clear Search for customer" at bounding box center [264, 124] width 17 height 17
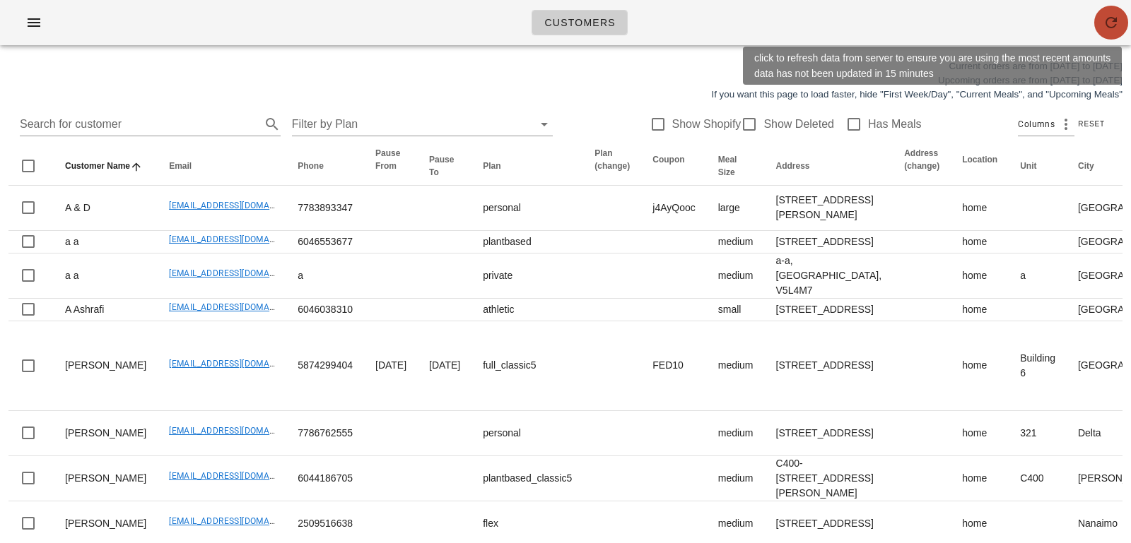
click at [1113, 20] on icon "button" at bounding box center [1110, 22] width 17 height 17
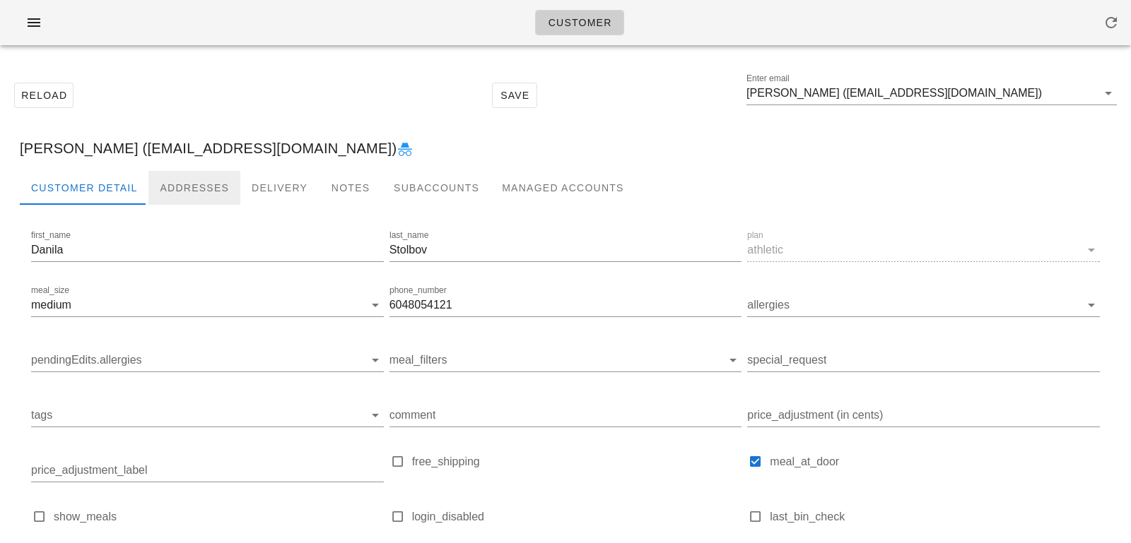
click at [182, 196] on div "Addresses" at bounding box center [194, 188] width 92 height 34
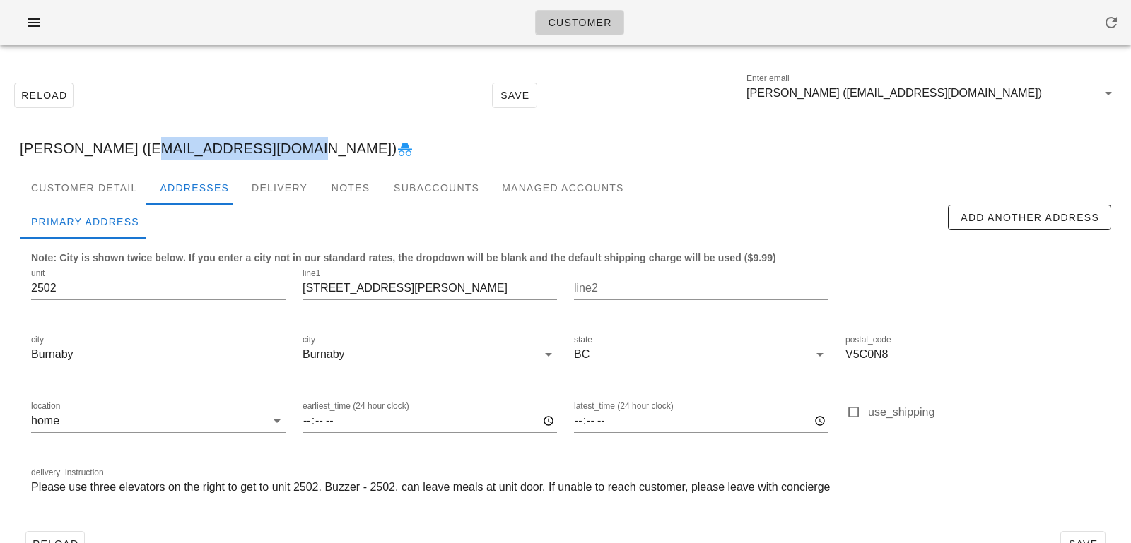
drag, startPoint x: 125, startPoint y: 151, endPoint x: 269, endPoint y: 142, distance: 143.7
click at [269, 143] on div "Danila Stolbov (dani4keee@gmail.com)" at bounding box center [565, 148] width 1114 height 45
copy div "dani4keee@gmail.com"
click at [93, 187] on div "Customer Detail" at bounding box center [84, 188] width 129 height 34
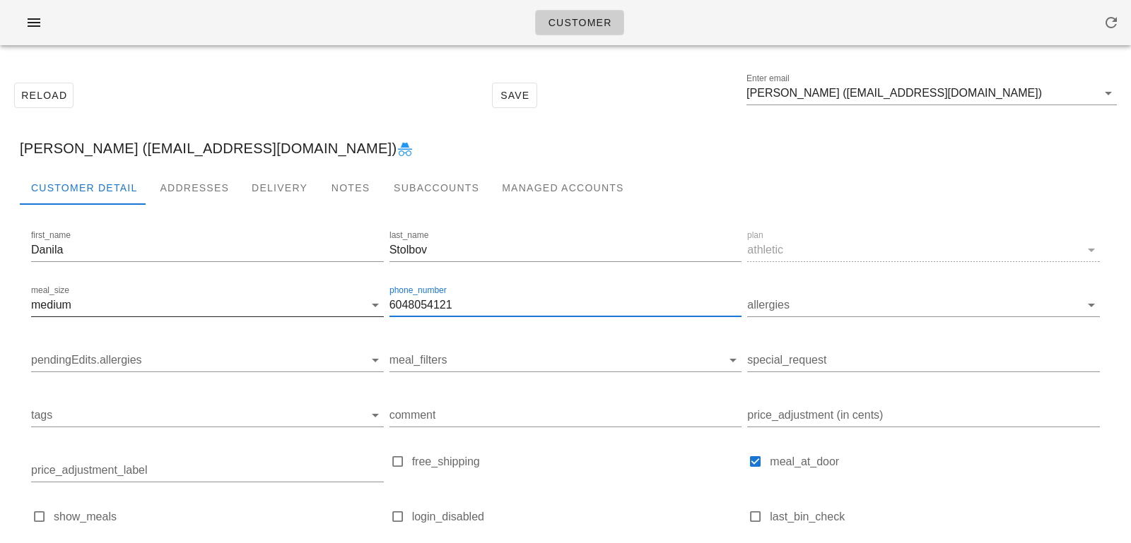
drag, startPoint x: 478, startPoint y: 306, endPoint x: 345, endPoint y: 302, distance: 132.9
click at [346, 302] on div "first_name Danila last_name Stolbov plan athletic meal_size medium phone_number…" at bounding box center [565, 404] width 1074 height 358
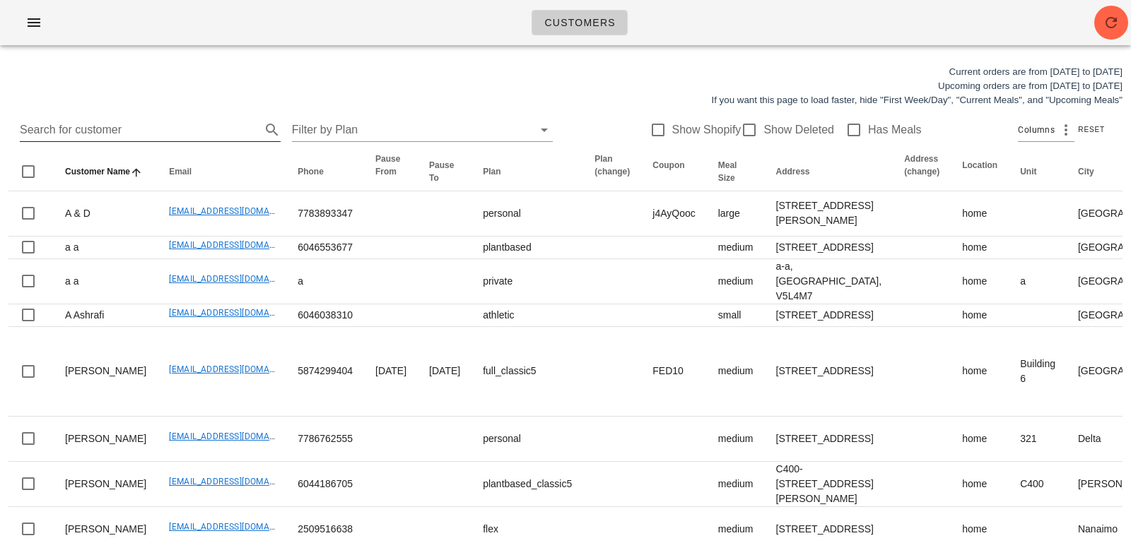
click at [189, 129] on input "Search for customer" at bounding box center [139, 130] width 238 height 23
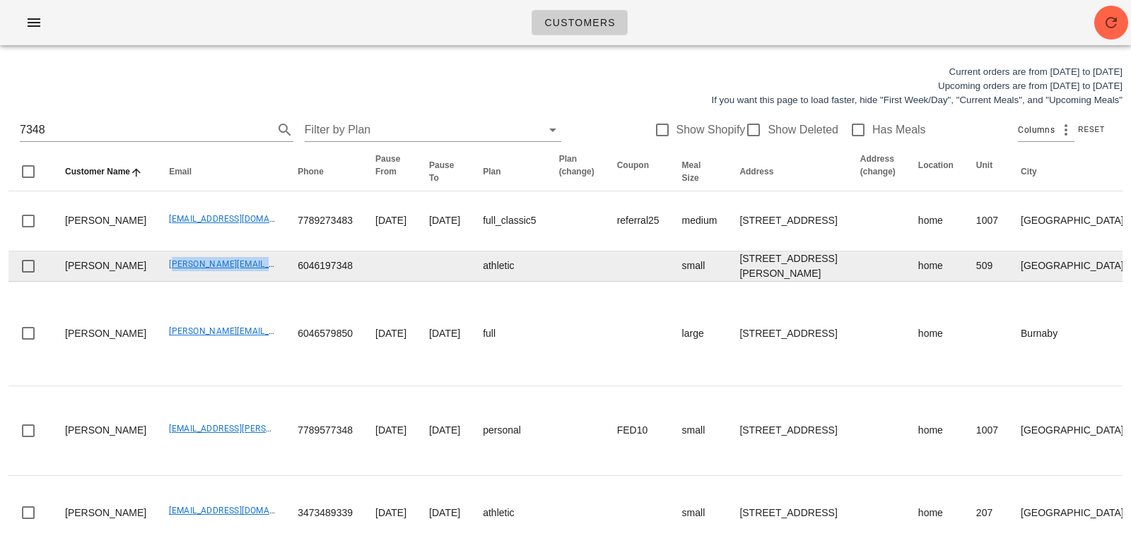
drag, startPoint x: 117, startPoint y: 319, endPoint x: 256, endPoint y: 314, distance: 139.3
click at [256, 282] on tr "[PERSON_NAME] [PERSON_NAME][EMAIL_ADDRESS][PERSON_NAME][DOMAIN_NAME] 6046197348…" at bounding box center [993, 267] width 1971 height 30
copy link "[PERSON_NAME][EMAIL_ADDRESS][PERSON_NAME][DOMAIN_NAME]"
drag, startPoint x: 248, startPoint y: 315, endPoint x: 354, endPoint y: 314, distance: 106.0
click at [354, 282] on tr "[PERSON_NAME] [PERSON_NAME][EMAIL_ADDRESS][PERSON_NAME][DOMAIN_NAME] 6046197348…" at bounding box center [993, 267] width 1971 height 30
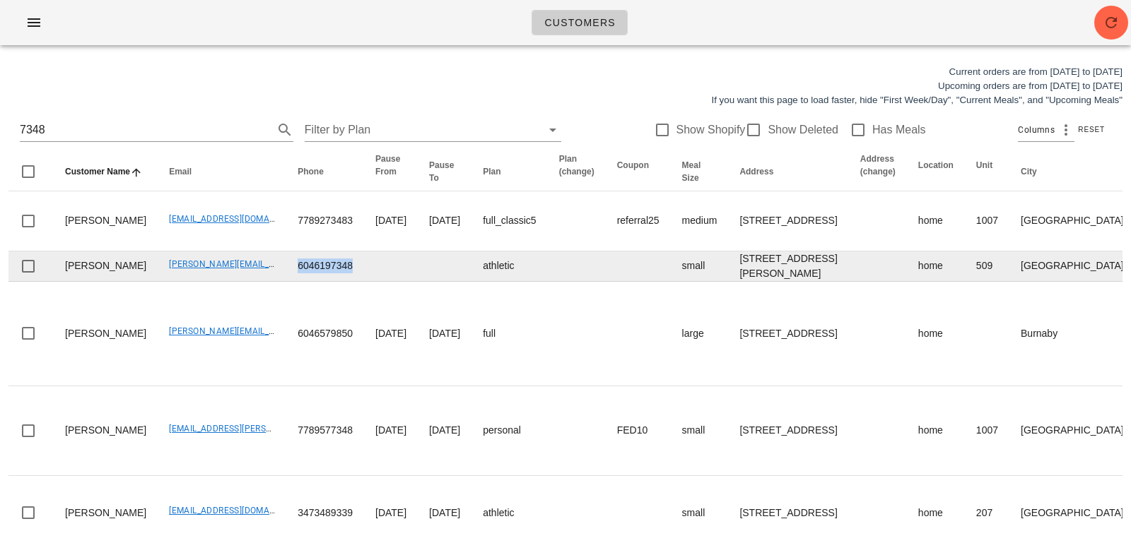
copy td "6046197348"
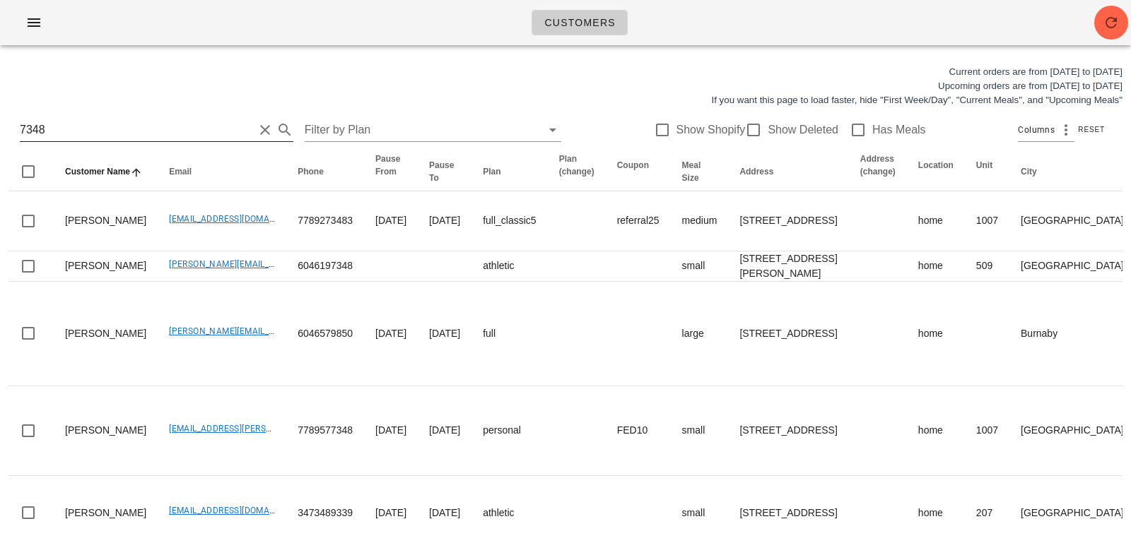
click at [166, 132] on input "7348" at bounding box center [137, 130] width 234 height 23
type input "7"
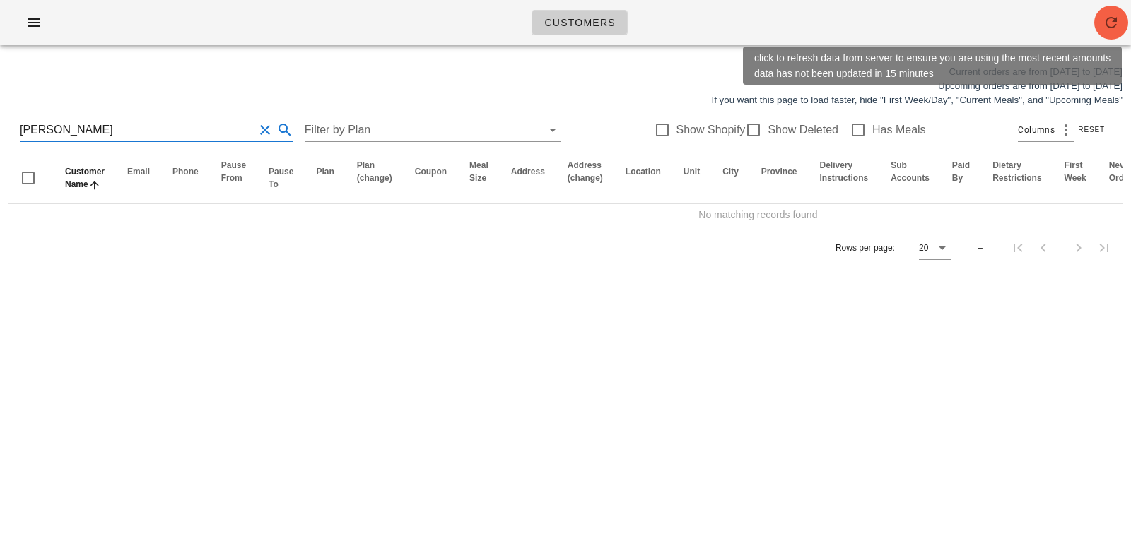
type input "travis dun"
click at [1104, 31] on button "button" at bounding box center [1111, 23] width 34 height 34
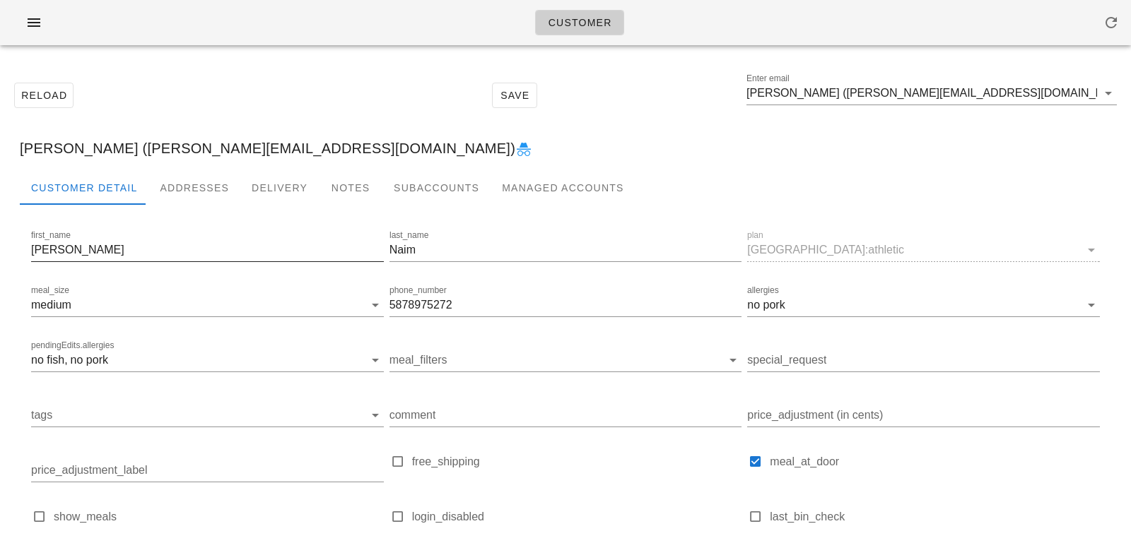
scroll to position [4, 0]
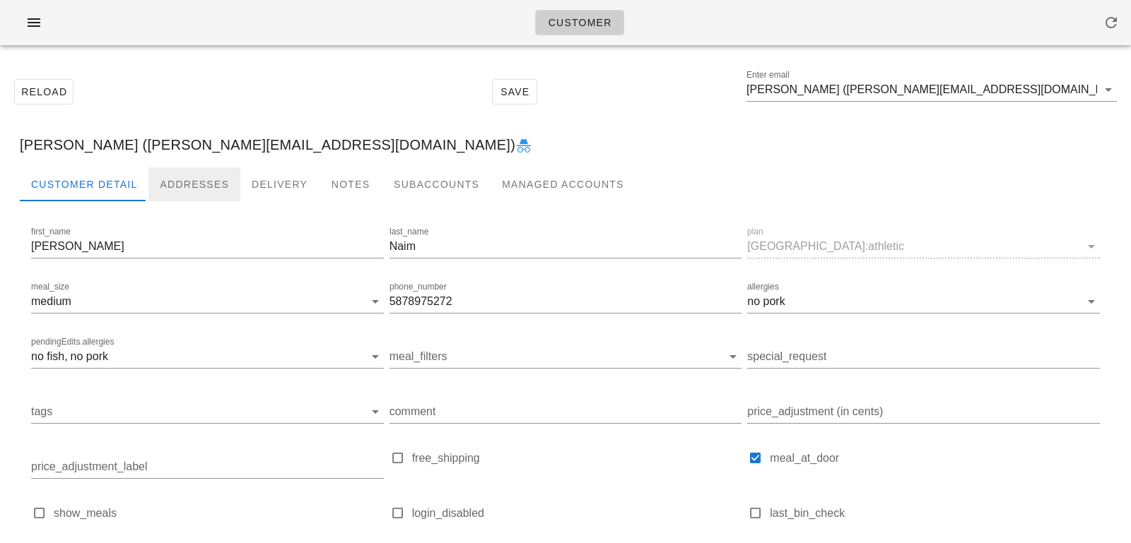
click at [203, 186] on div "Addresses" at bounding box center [194, 184] width 92 height 34
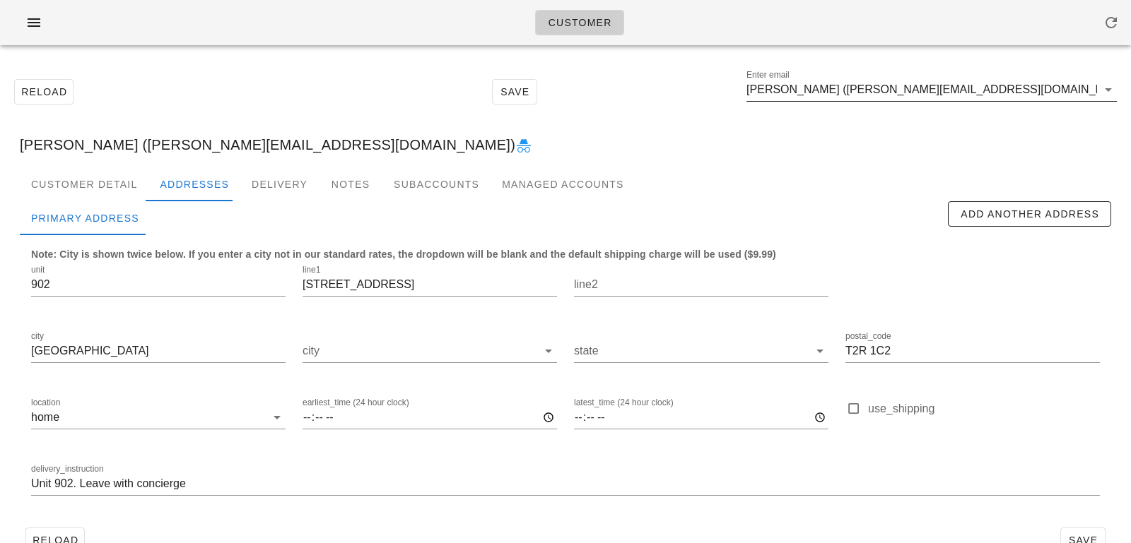
click at [989, 93] on input "Lara Naim (Lara.naim13@gmail.com)" at bounding box center [921, 89] width 350 height 23
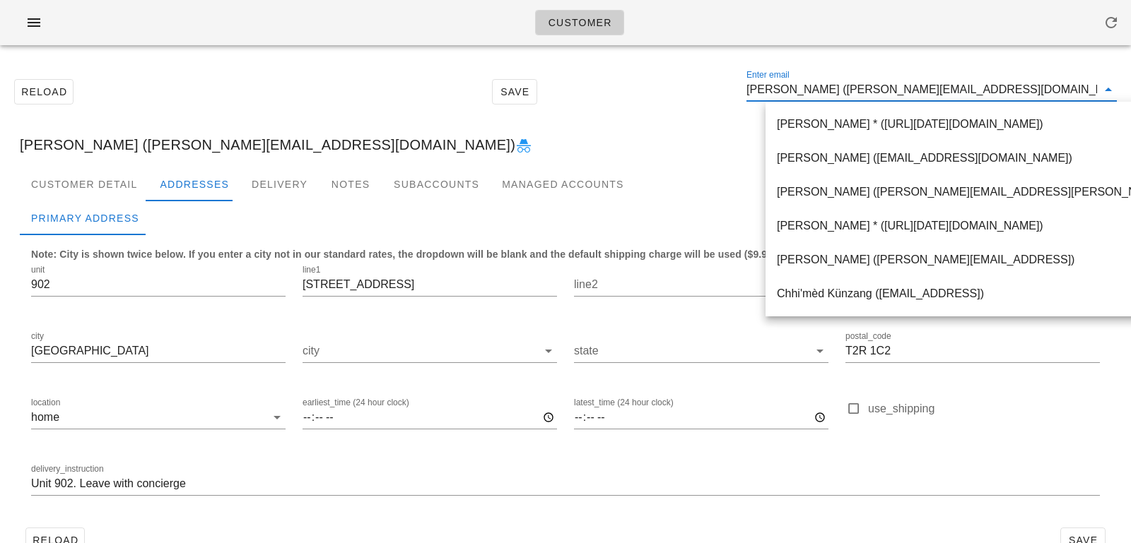
paste input "oyinlola.akinwusi@gmail.com"
type input "oyinlola.akinwusi@gmail.com"
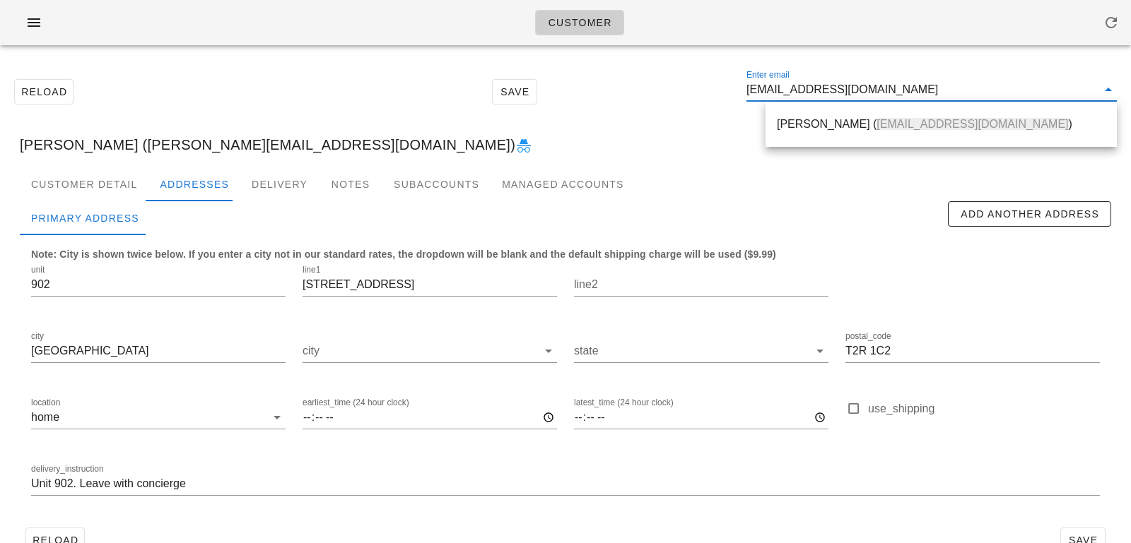
click at [844, 124] on div "Oyinlola Akinwusi ( oyinlola.akinwusi@gmail.com )" at bounding box center [941, 123] width 329 height 13
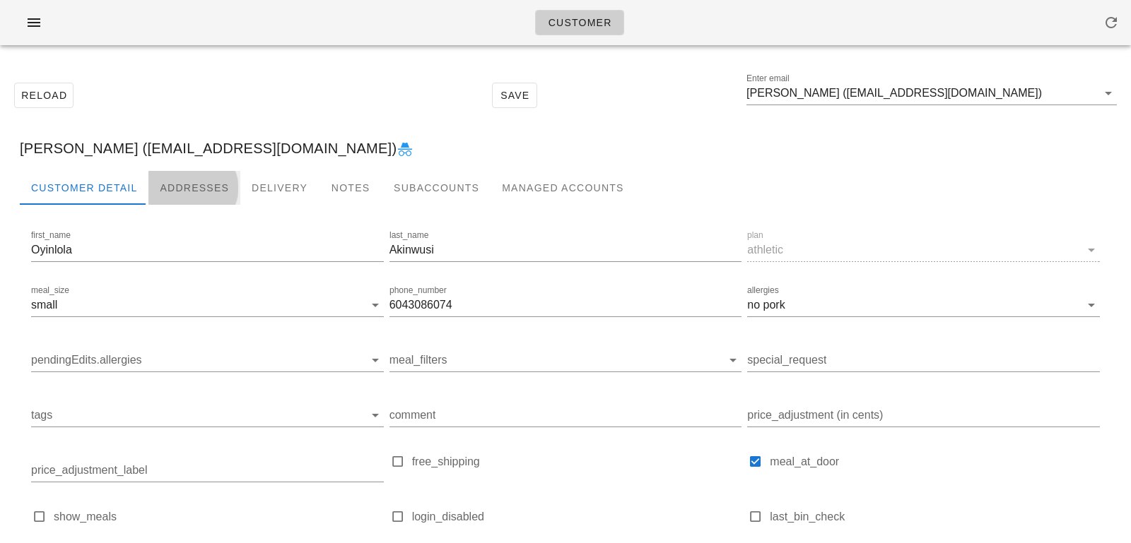
click at [165, 186] on div "Addresses" at bounding box center [194, 188] width 92 height 34
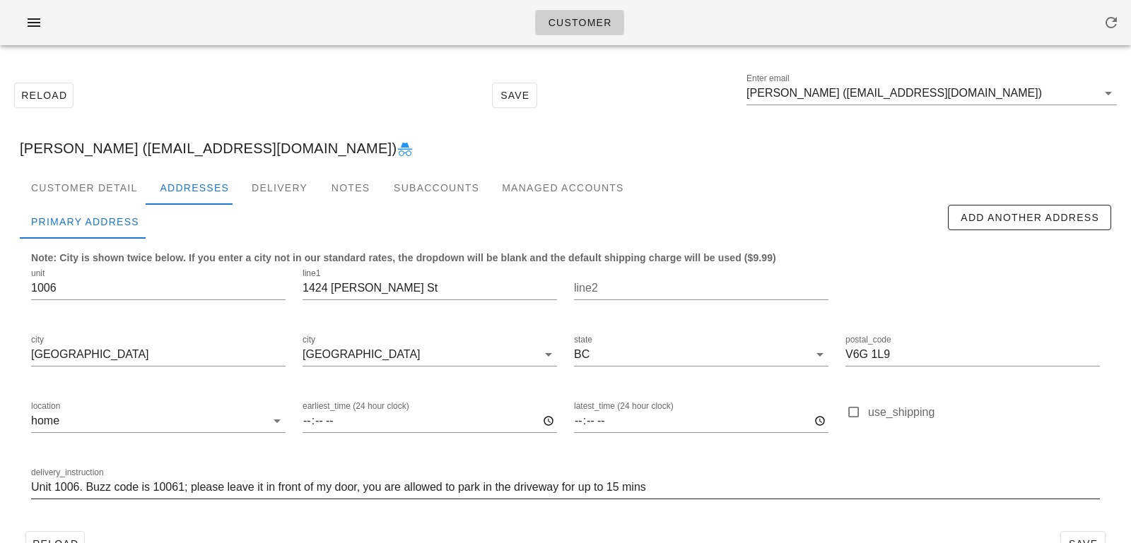
click at [686, 491] on input "Unit 1006. Buzz code is 10061; please leave it in front of my door, you are all…" at bounding box center [565, 487] width 1068 height 23
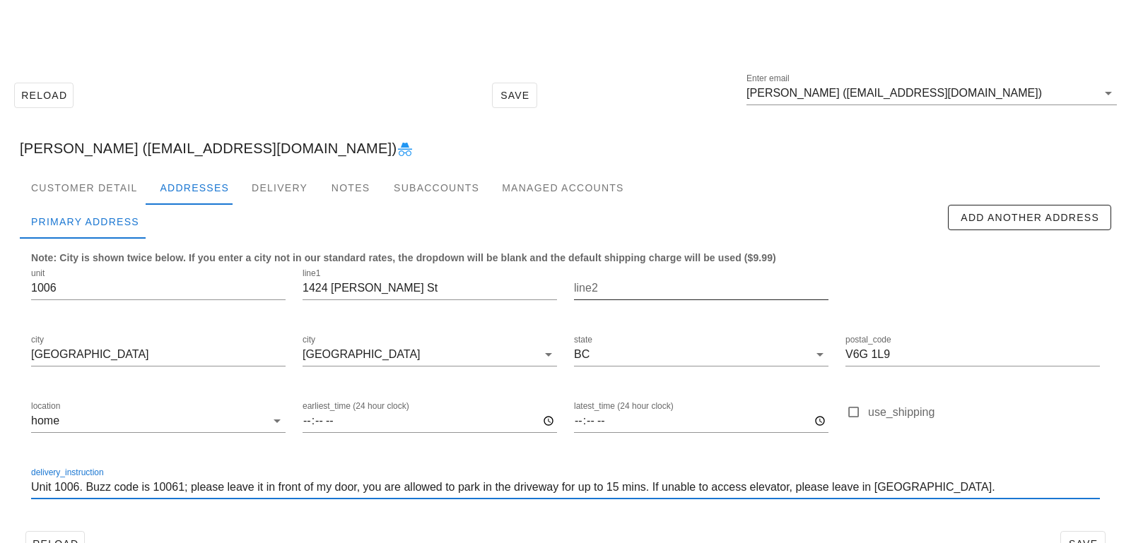
scroll to position [39, 0]
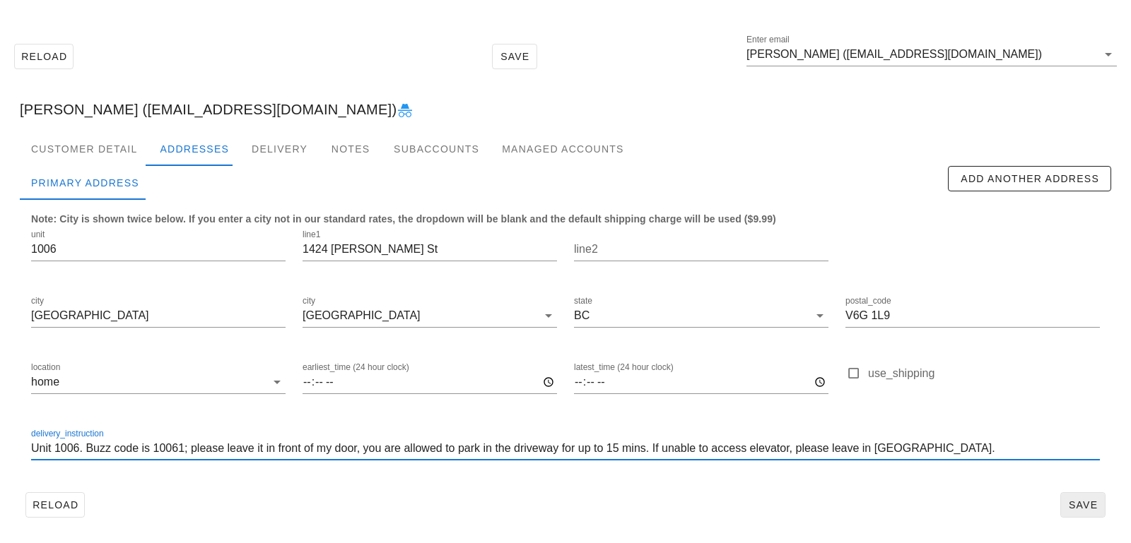
type input "Unit 1006. Buzz code is 10061; please leave it in front of my door, you are all…"
click at [1095, 507] on span "Save" at bounding box center [1082, 505] width 33 height 11
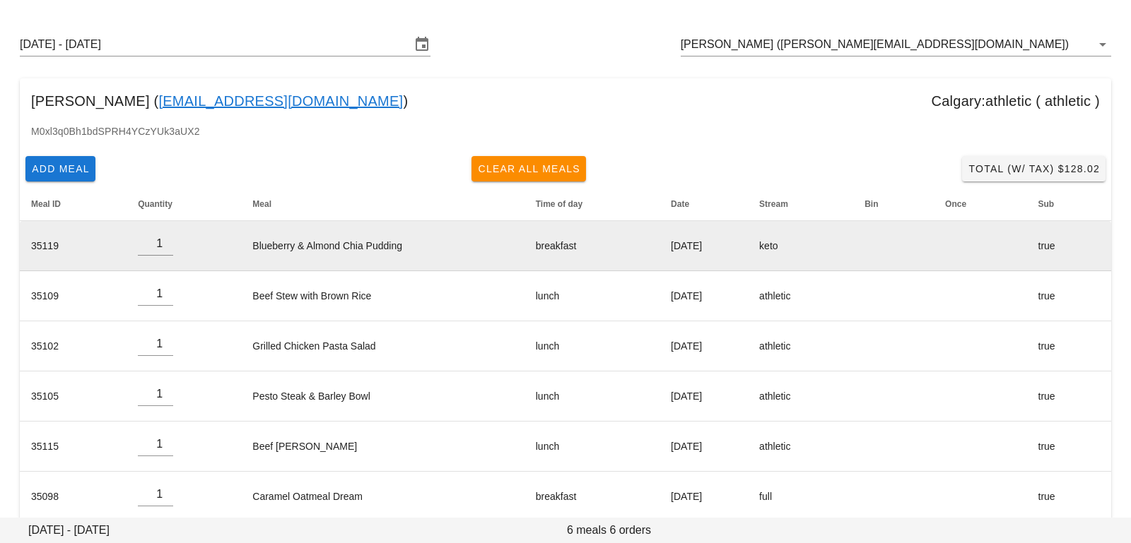
scroll to position [61, 0]
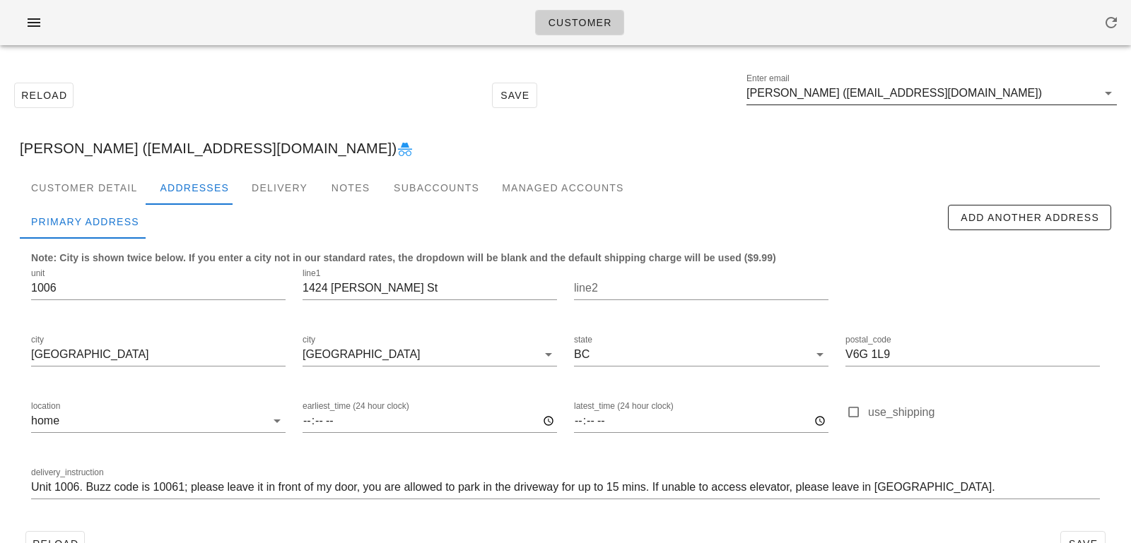
click at [820, 100] on input "[PERSON_NAME] ([EMAIL_ADDRESS][DOMAIN_NAME])" at bounding box center [921, 93] width 350 height 23
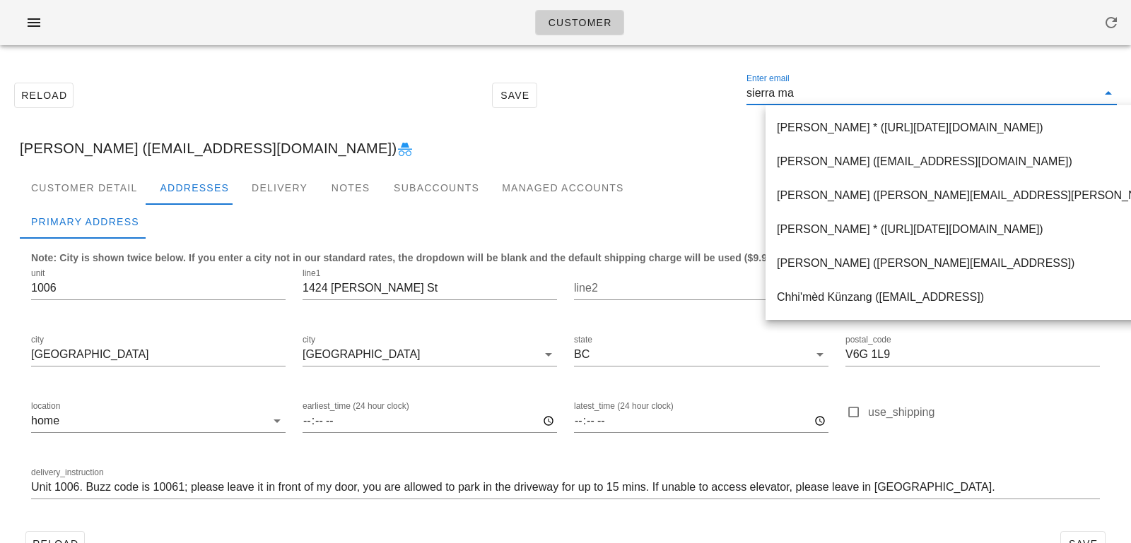
type input "sierra mar"
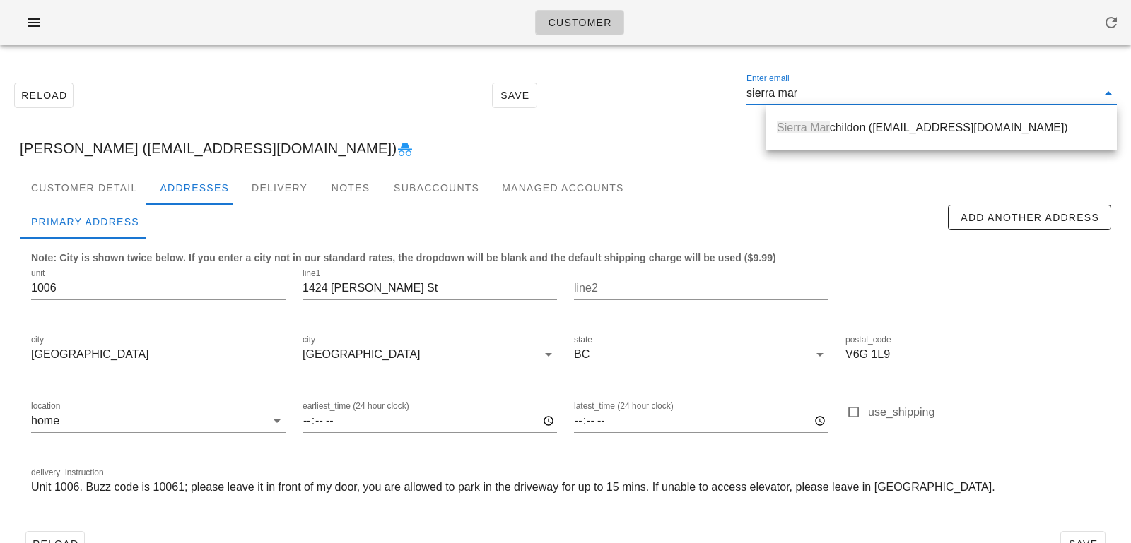
click at [824, 150] on div "Sierra Mar childon ([EMAIL_ADDRESS][DOMAIN_NAME])" at bounding box center [940, 127] width 351 height 45
click at [832, 123] on div "Sierra Mar childon ([EMAIL_ADDRESS][DOMAIN_NAME])" at bounding box center [941, 127] width 329 height 13
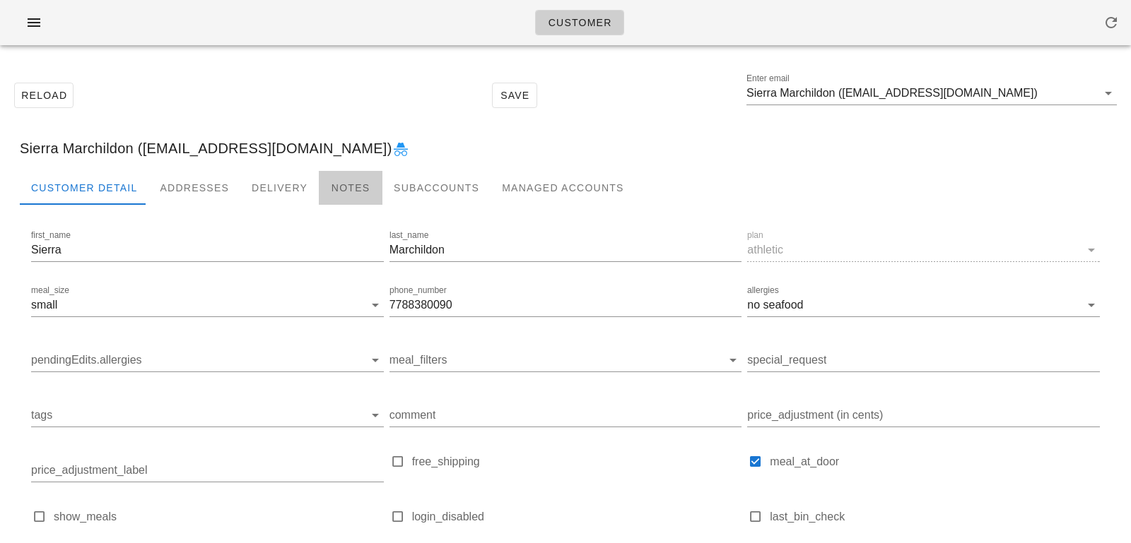
click at [331, 197] on div "Notes" at bounding box center [351, 188] width 64 height 34
